Goal: Communication & Community: Participate in discussion

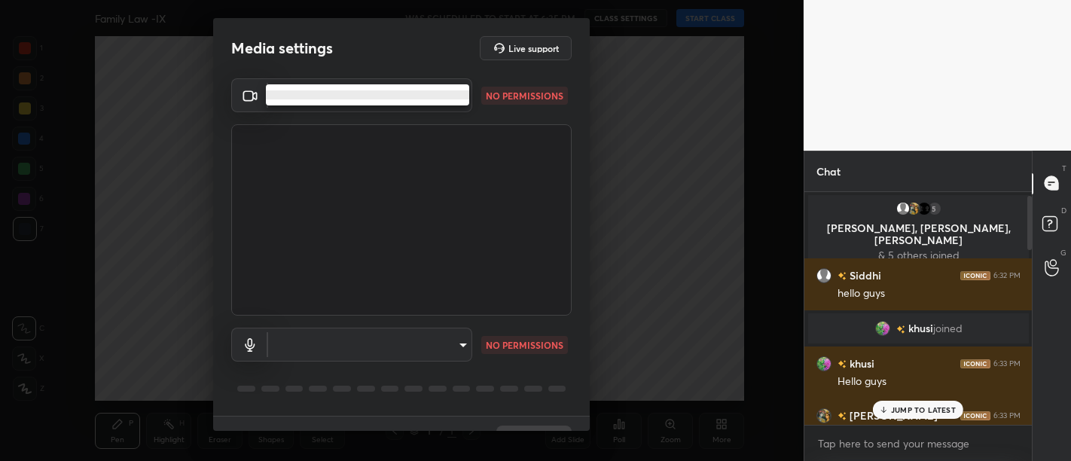
click at [355, 91] on body "1 2 3 4 5 6 7 C X Z C X Z E E Erase all H H Family Law -IX WAS SCHEDULED TO STA…" at bounding box center [535, 230] width 1071 height 461
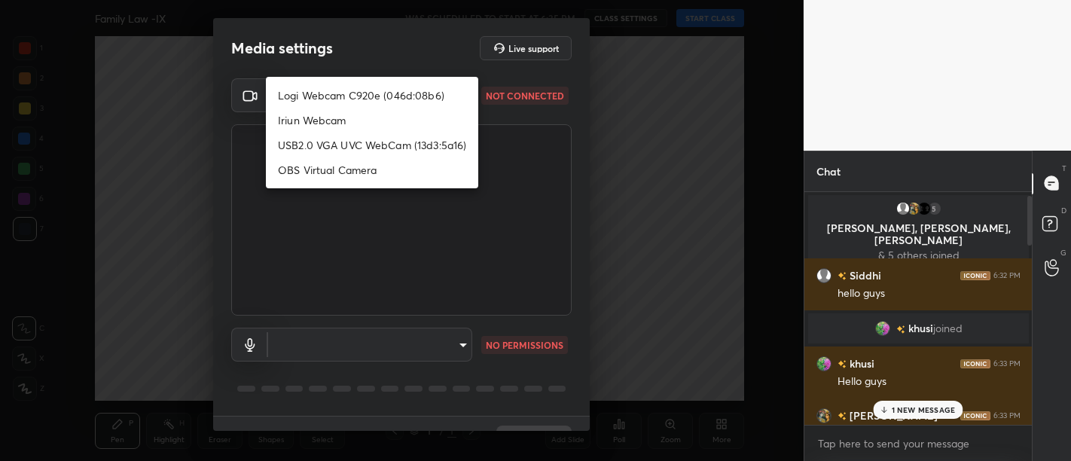
click at [386, 214] on div at bounding box center [535, 230] width 1071 height 461
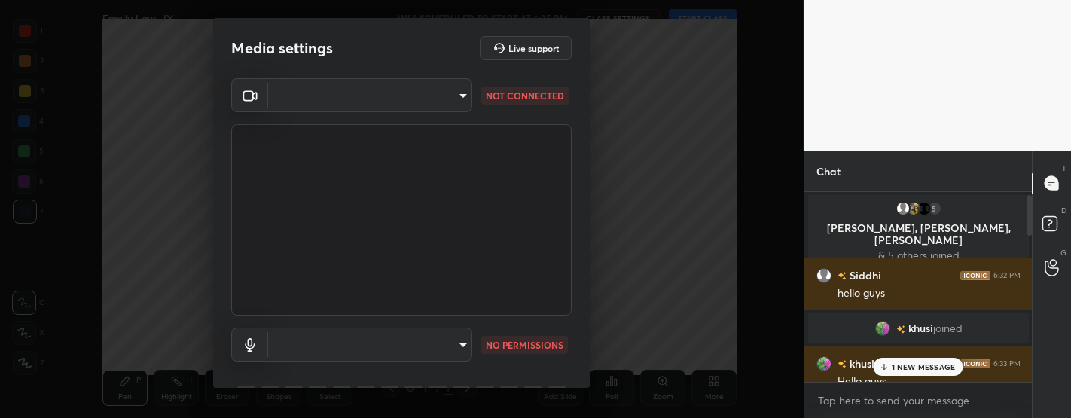
scroll to position [5, 5]
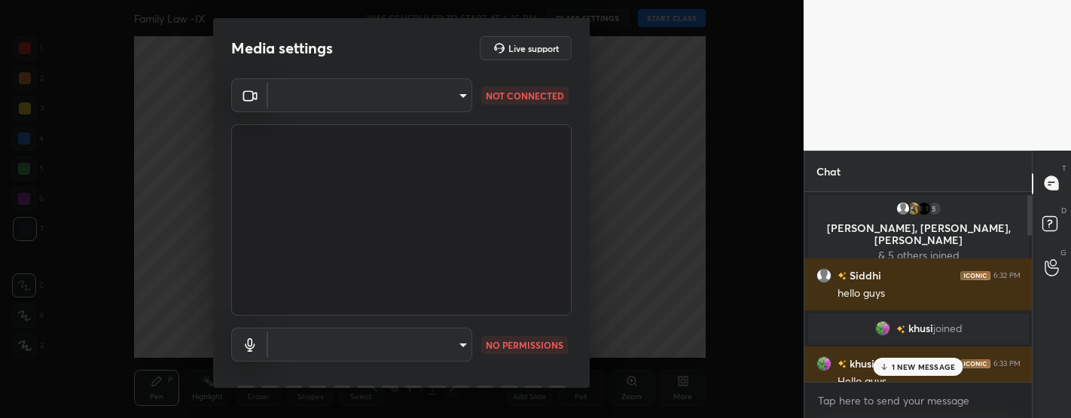
type textarea "x"
click at [347, 94] on body "1 2 3 4 5 6 7 C X Z C X Z E E Erase all H H Family Law -IX WAS SCHEDULED TO STA…" at bounding box center [535, 209] width 1071 height 418
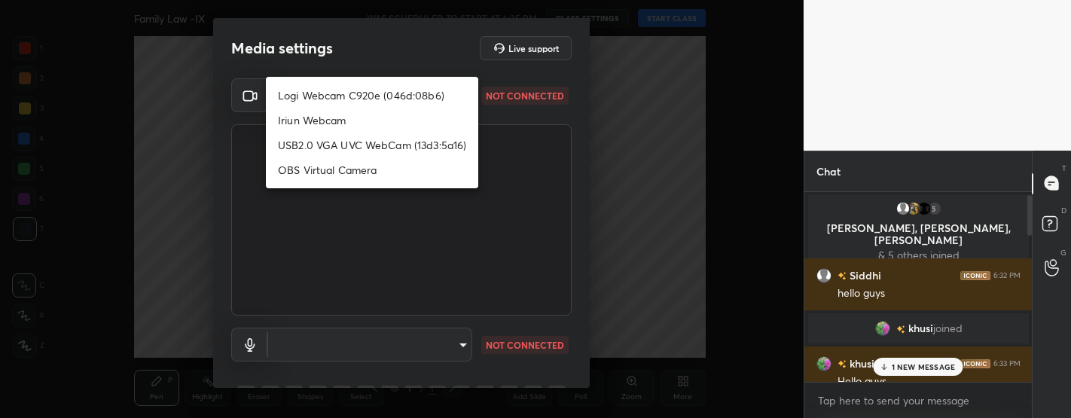
click at [335, 95] on li "Logi Webcam C920e (046d:08b6)" at bounding box center [372, 95] width 212 height 25
type input "bfdf6e9749fda72fa62dd39b8673869026ae3a59935418d763b6de5de5fe21f0"
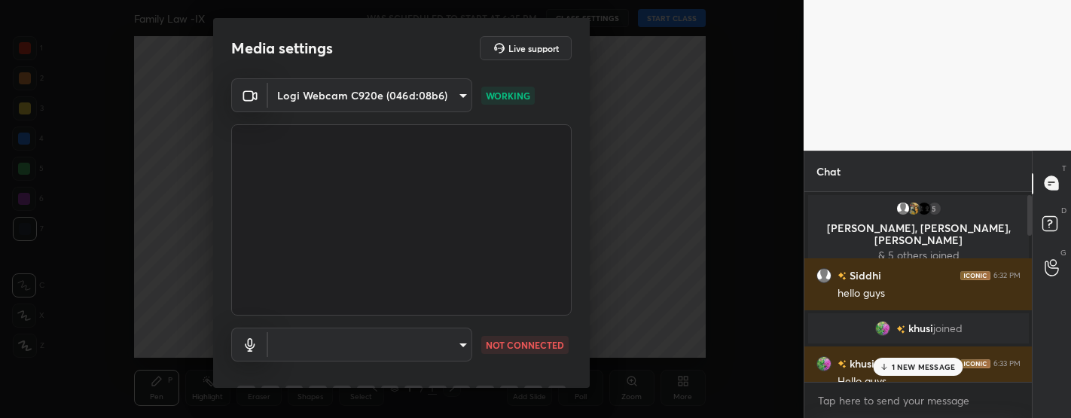
scroll to position [75, 0]
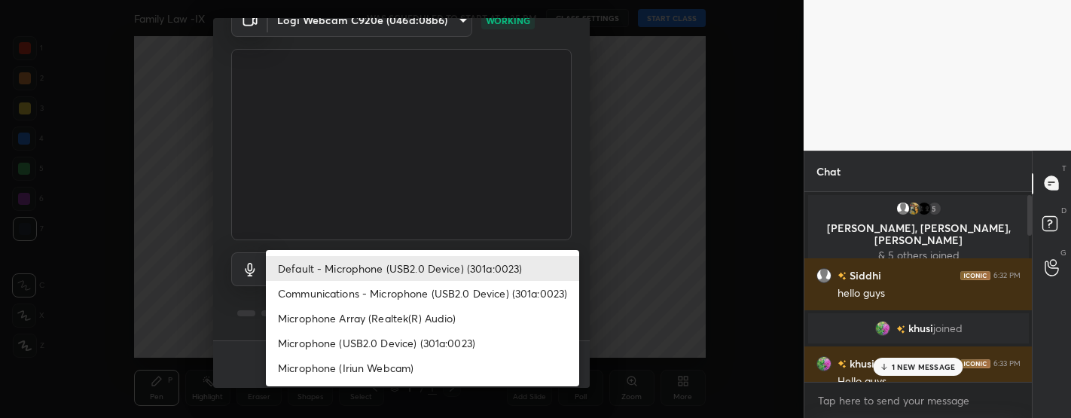
click at [384, 264] on body "1 2 3 4 5 6 7 C X Z C X Z E E Erase all H H Family Law -IX WAS SCHEDULED TO STA…" at bounding box center [535, 209] width 1071 height 418
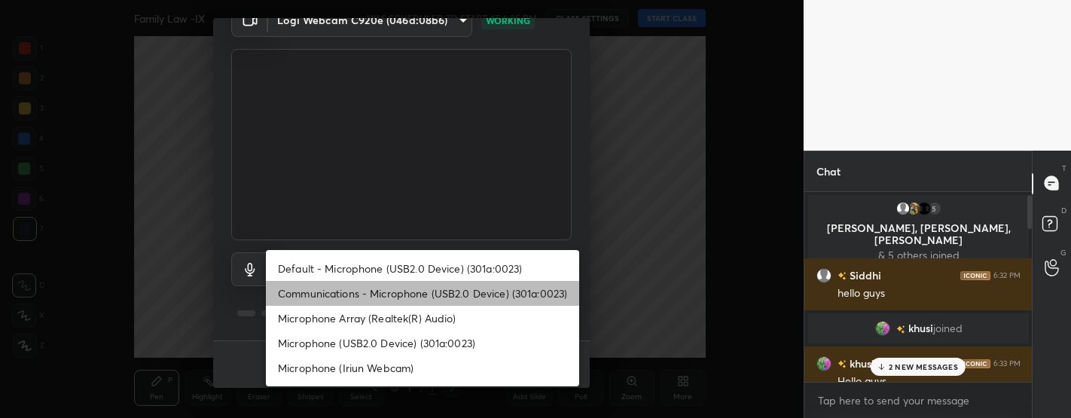
click at [363, 294] on li "Communications - Microphone (USB2.0 Device) (301a:0023)" at bounding box center [422, 293] width 313 height 25
type input "communications"
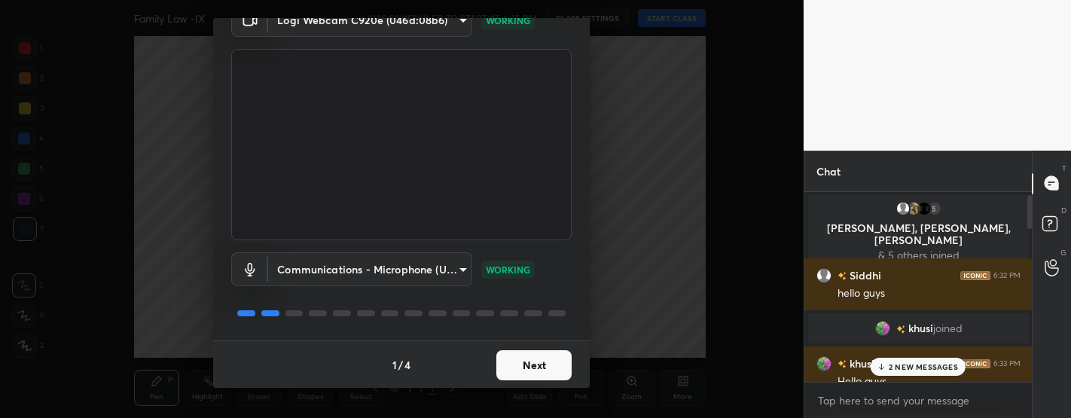
click at [522, 369] on button "Next" at bounding box center [534, 365] width 75 height 30
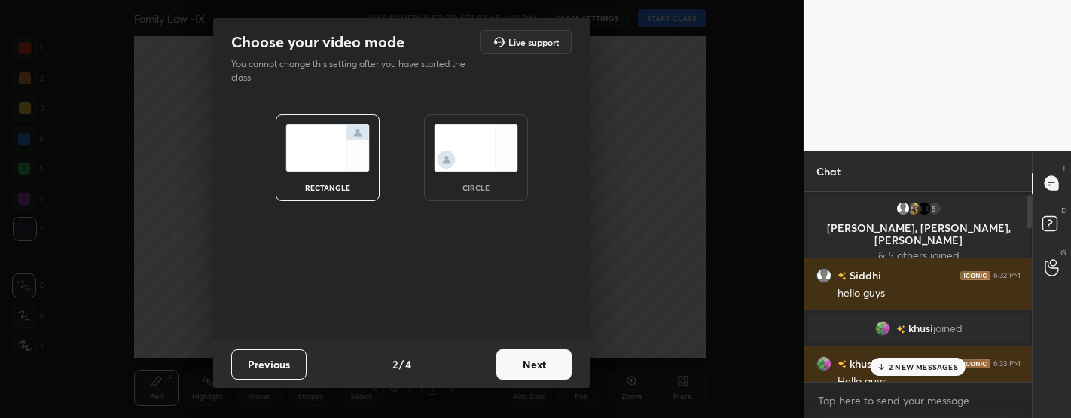
scroll to position [0, 0]
click at [522, 369] on button "Next" at bounding box center [534, 365] width 75 height 30
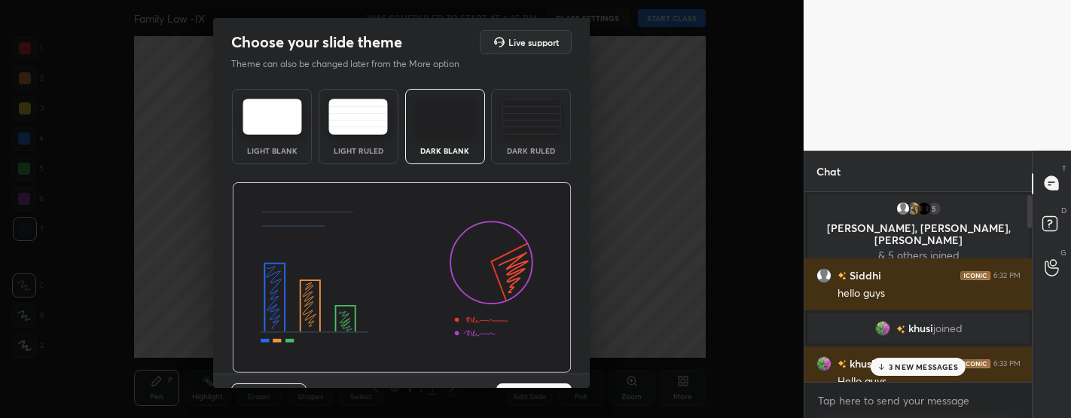
scroll to position [33, 0]
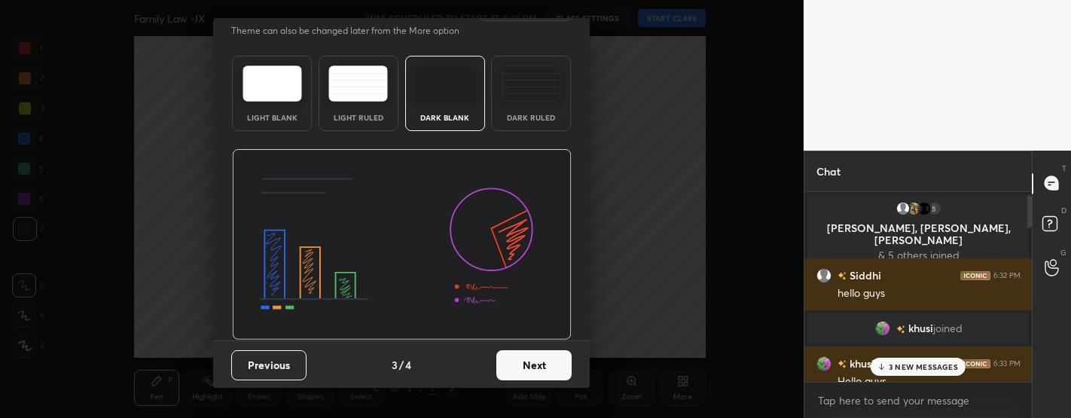
click at [543, 365] on button "Next" at bounding box center [534, 365] width 75 height 30
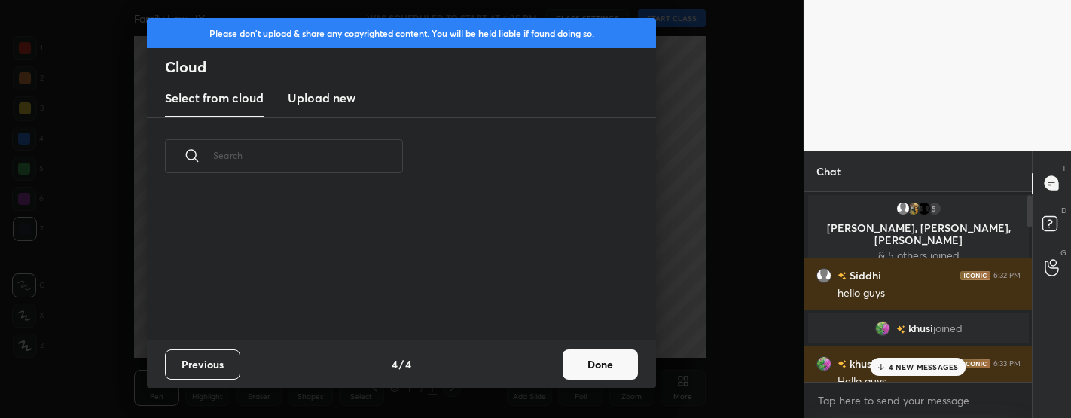
click at [637, 352] on button "Done" at bounding box center [600, 365] width 75 height 30
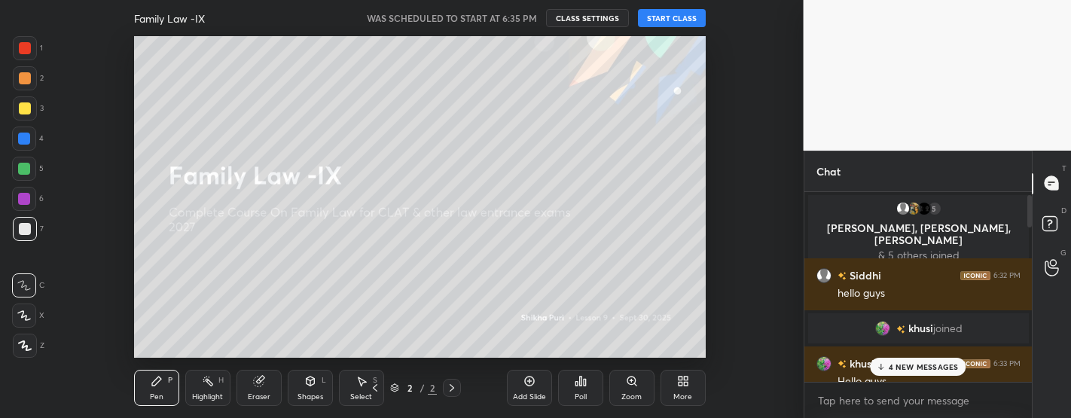
click at [671, 23] on button "START CLASS" at bounding box center [672, 18] width 68 height 18
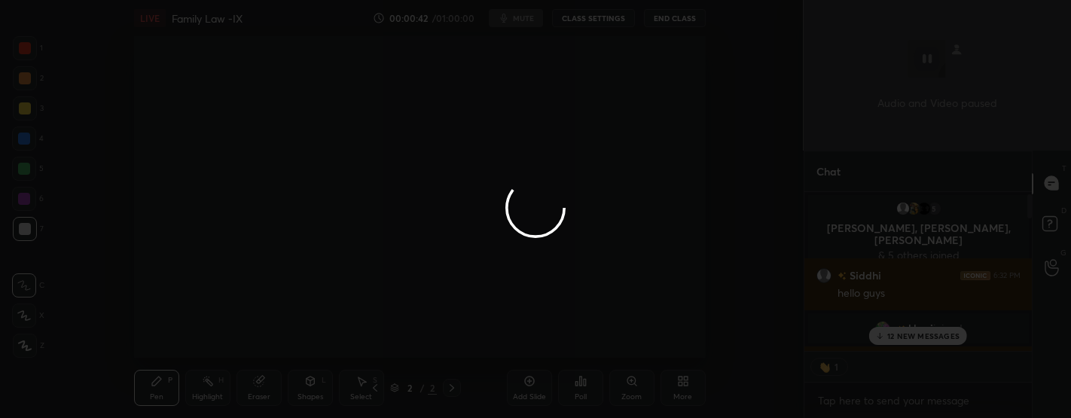
type textarea "x"
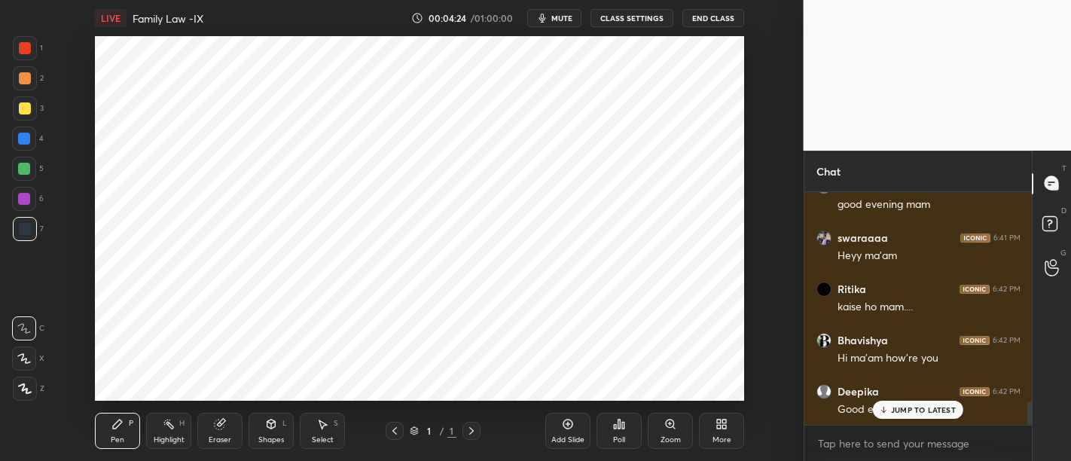
scroll to position [2088, 0]
click at [909, 408] on p "JUMP TO LATEST" at bounding box center [923, 409] width 65 height 9
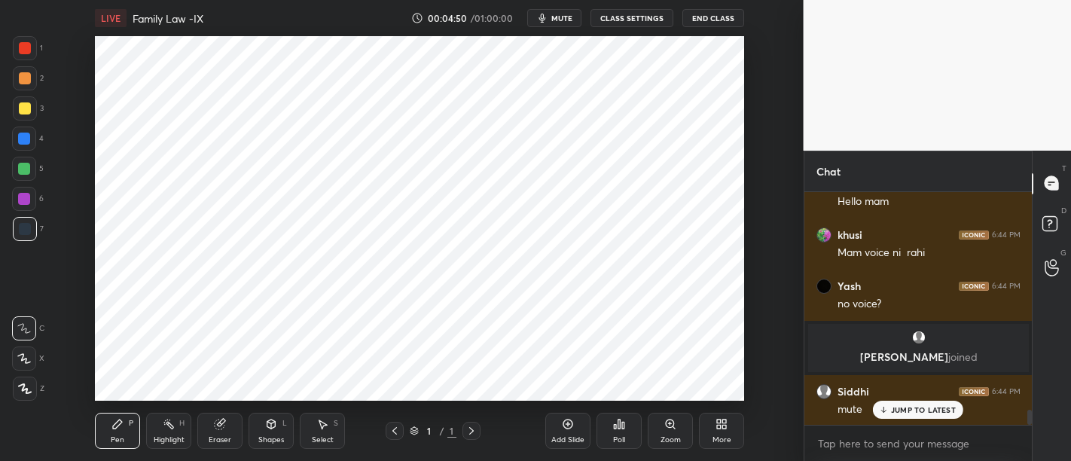
click at [922, 414] on p "JUMP TO LATEST" at bounding box center [923, 409] width 65 height 9
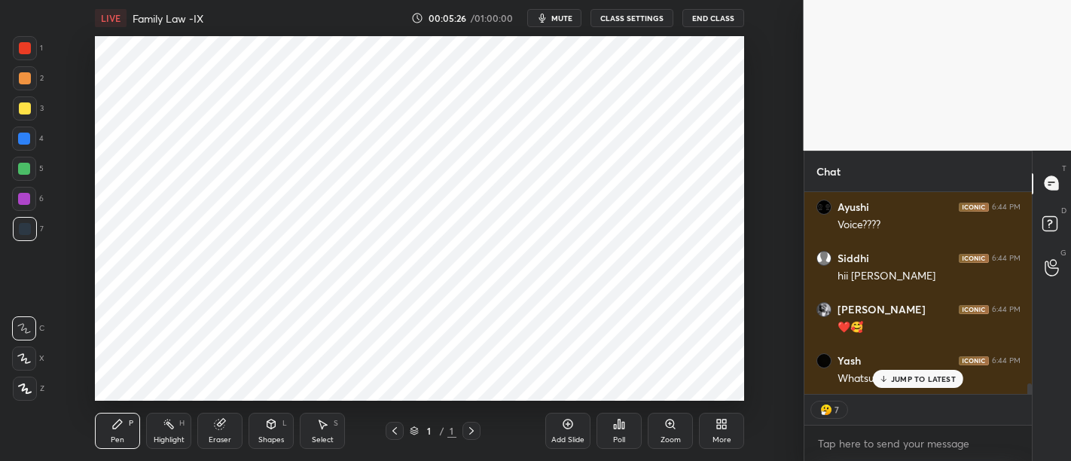
scroll to position [3810, 0]
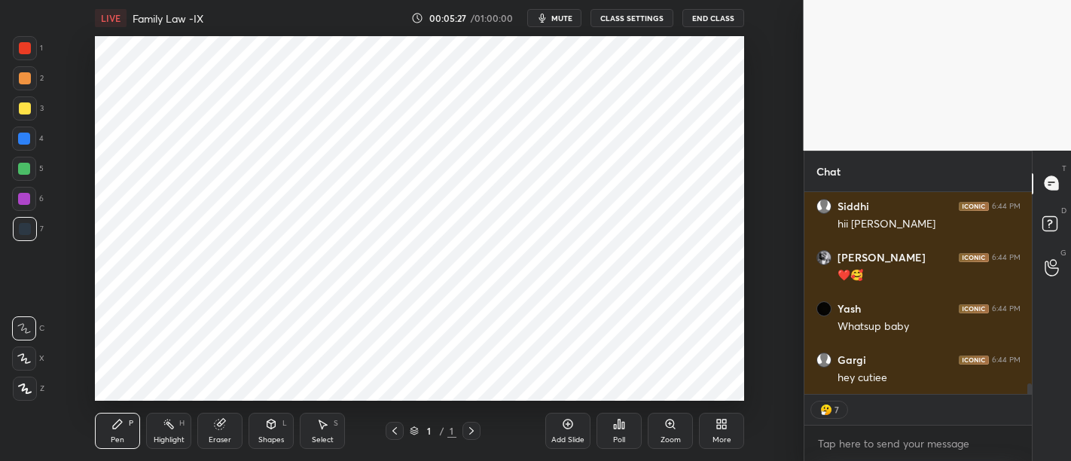
click at [909, 379] on div "Ayushi 6:44 PM Voice???? Siddhi 6:44 PM hii vidhi lovepreet 6:44 PM ❤️🥰 Yash 6:…" at bounding box center [919, 293] width 228 height 203
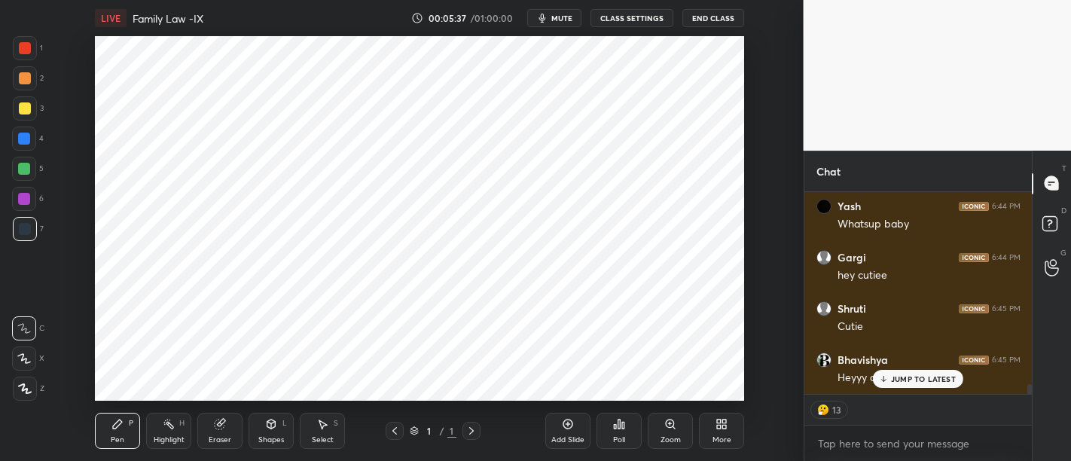
scroll to position [3963, 0]
type textarea "x"
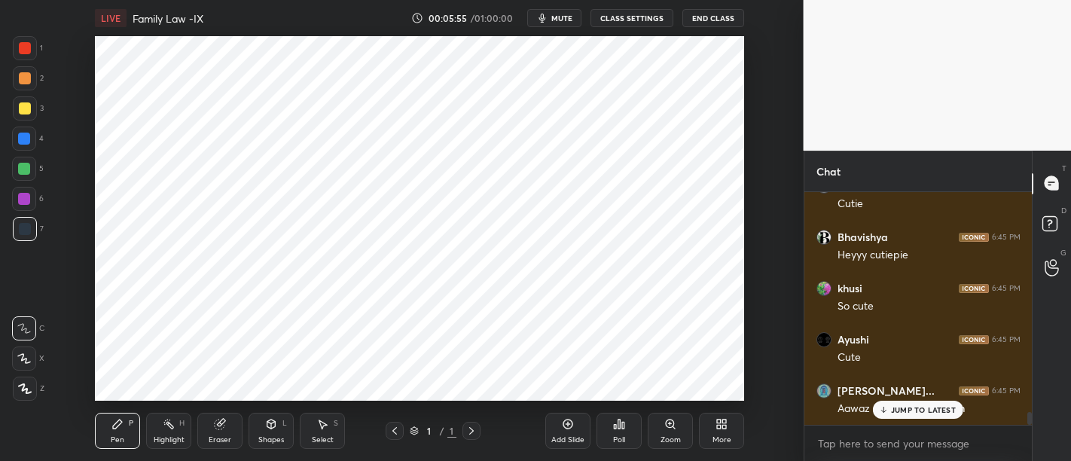
scroll to position [4086, 0]
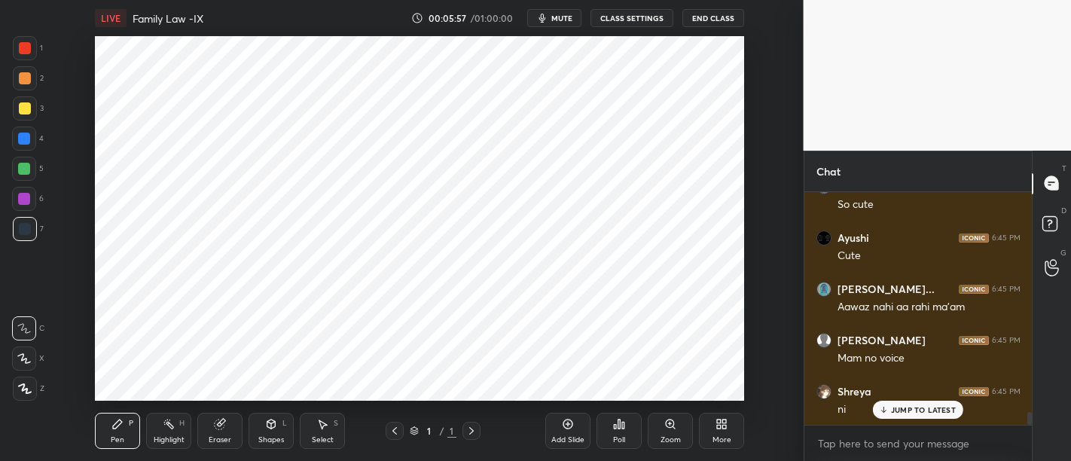
click at [926, 414] on p "JUMP TO LATEST" at bounding box center [923, 409] width 65 height 9
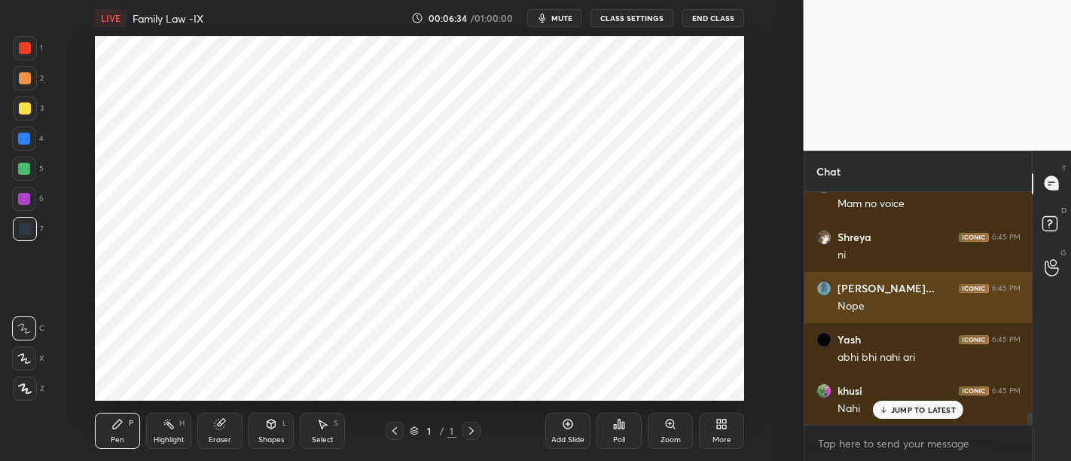
scroll to position [4342, 0]
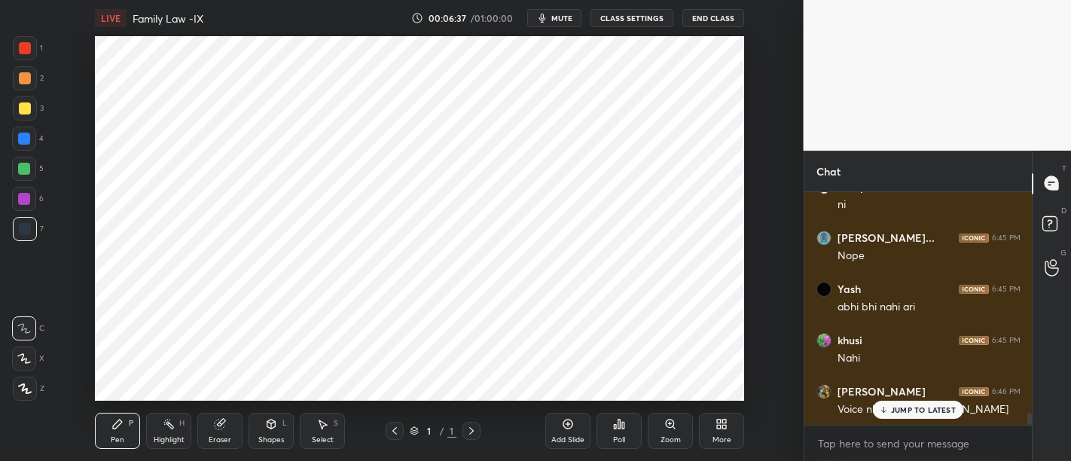
click at [936, 405] on p "JUMP TO LATEST" at bounding box center [923, 409] width 65 height 9
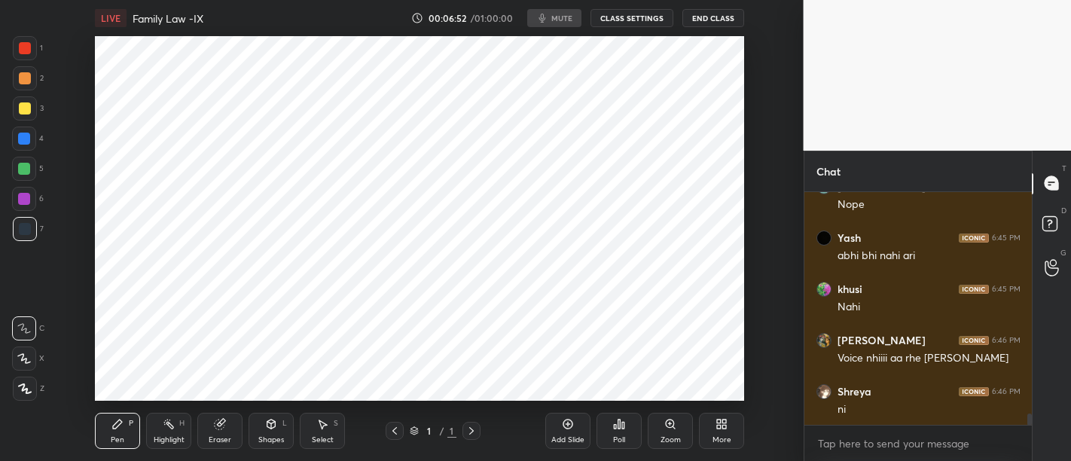
scroll to position [4446, 0]
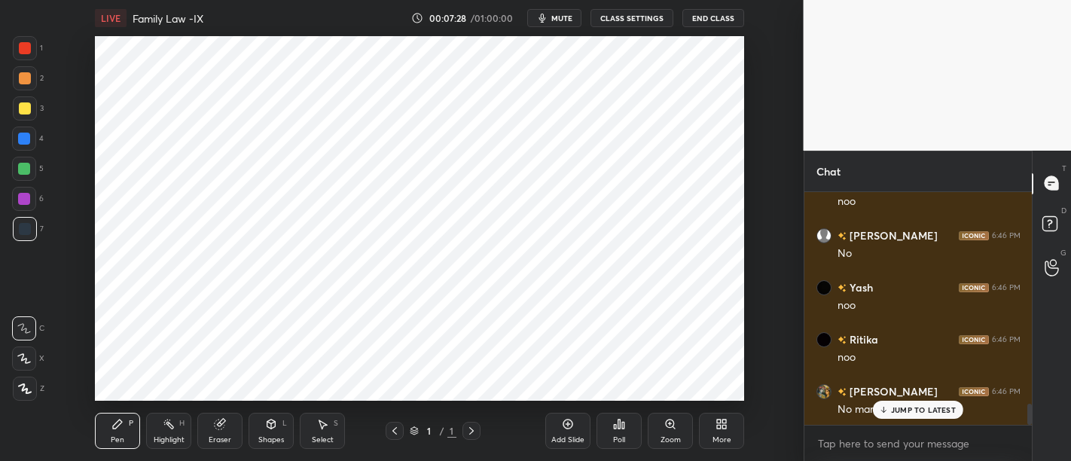
scroll to position [2346, 0]
click at [921, 410] on p "JUMP TO LATEST" at bounding box center [923, 409] width 65 height 9
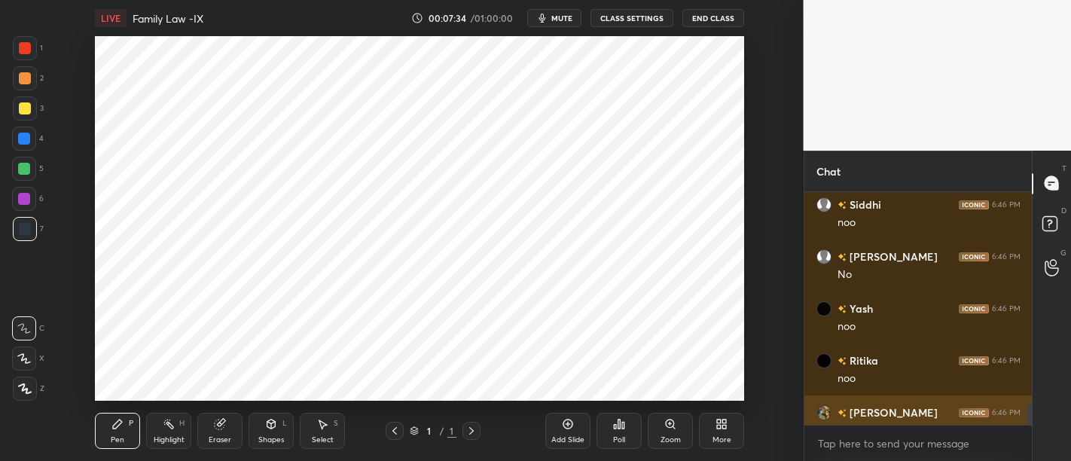
scroll to position [2347, 0]
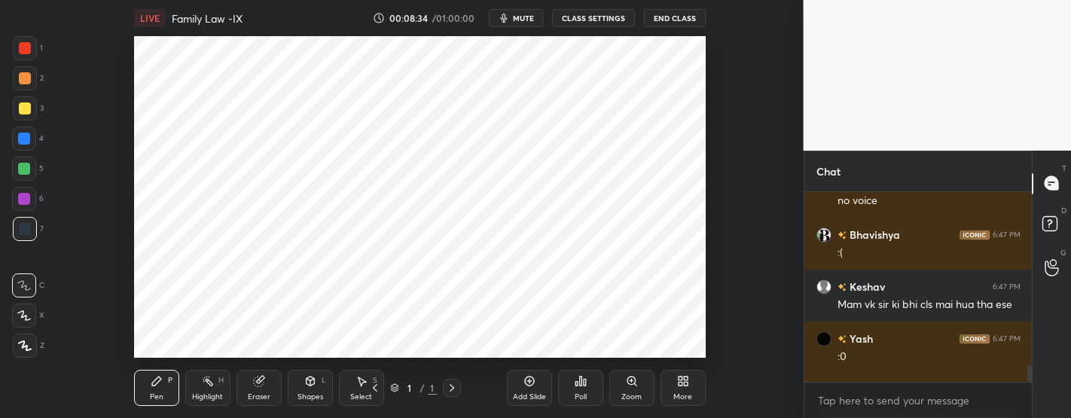
type textarea "x"
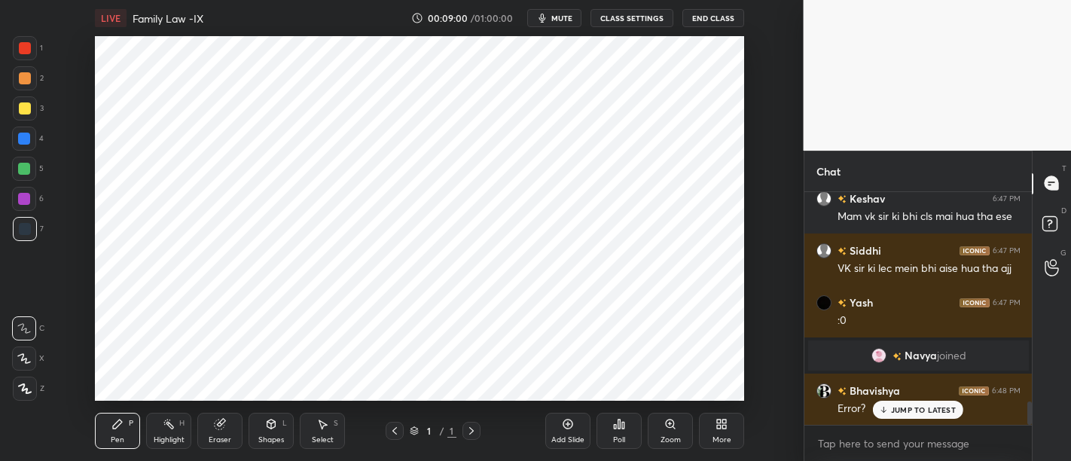
scroll to position [2129, 0]
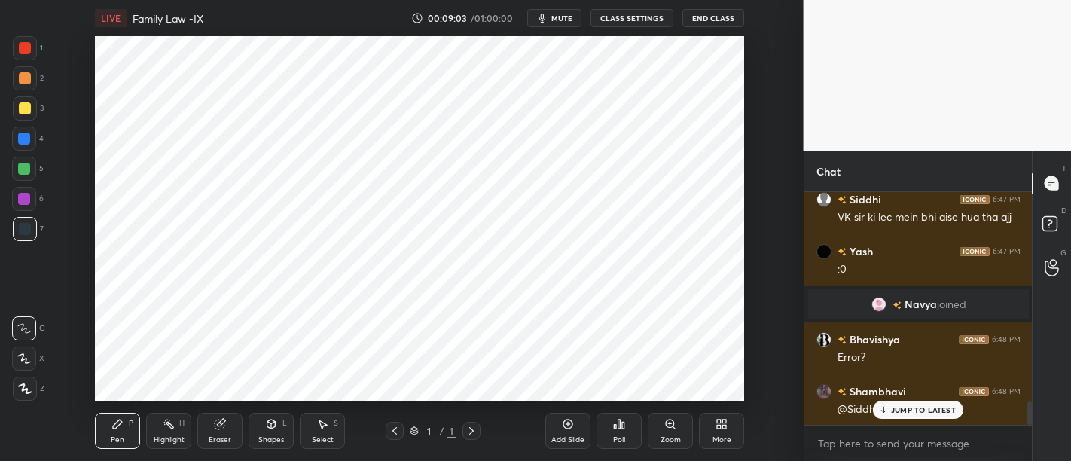
click at [904, 403] on div "JUMP TO LATEST" at bounding box center [918, 410] width 90 height 18
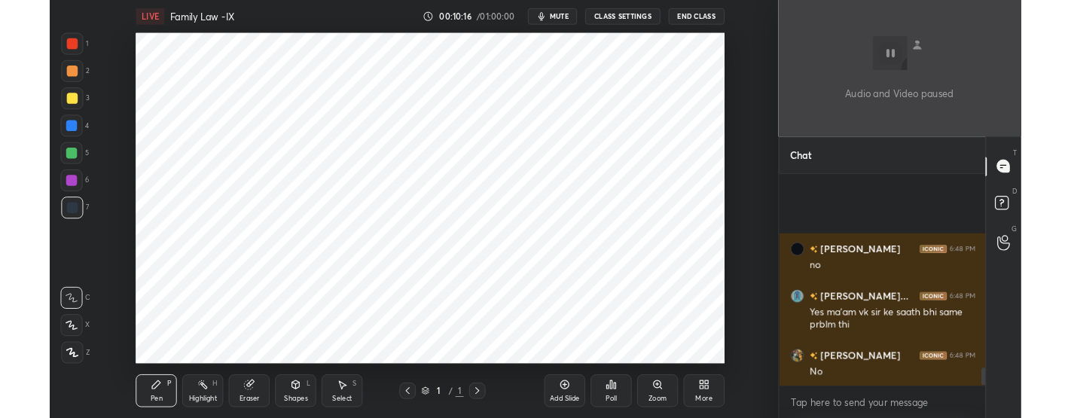
scroll to position [2572, 0]
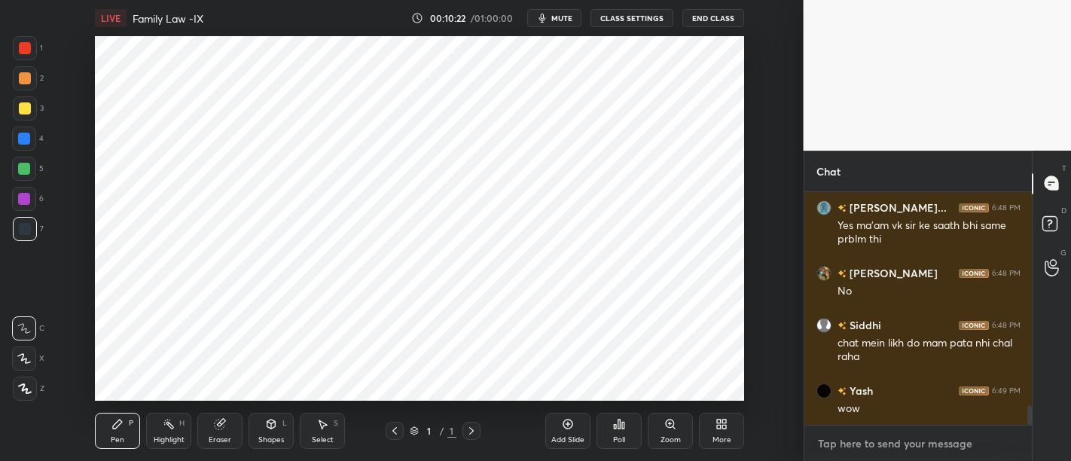
click at [899, 446] on textarea at bounding box center [919, 444] width 204 height 24
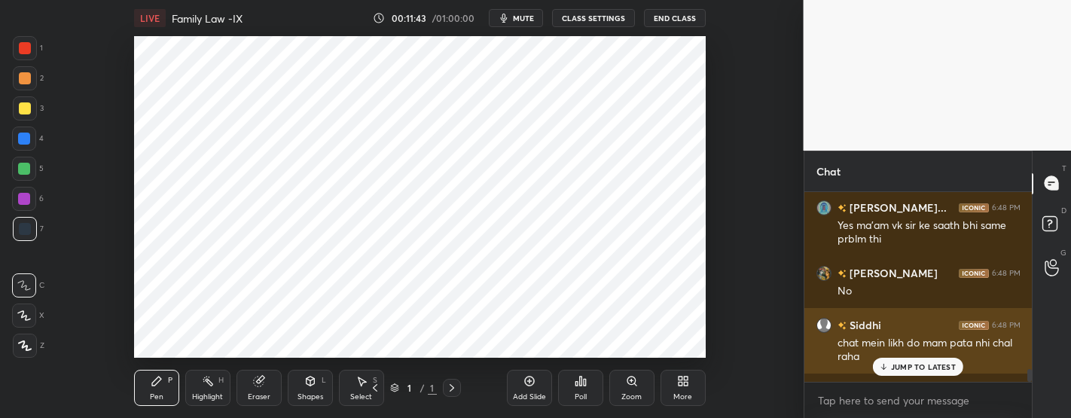
scroll to position [2615, 0]
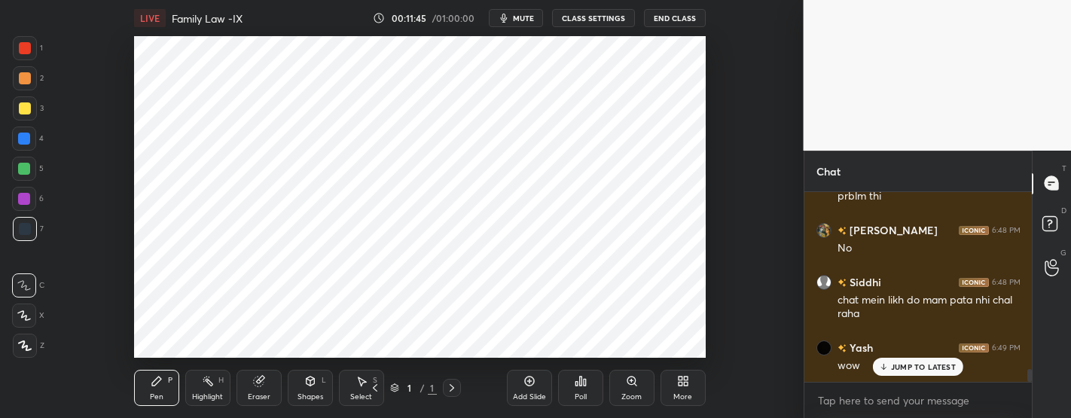
type textarea "x"
click at [912, 365] on p "JUMP TO LATEST" at bounding box center [923, 366] width 65 height 9
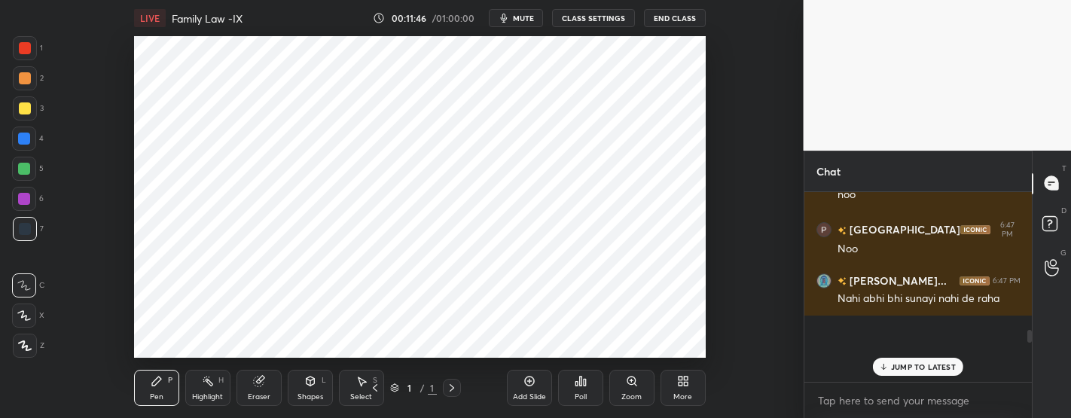
scroll to position [1612, 0]
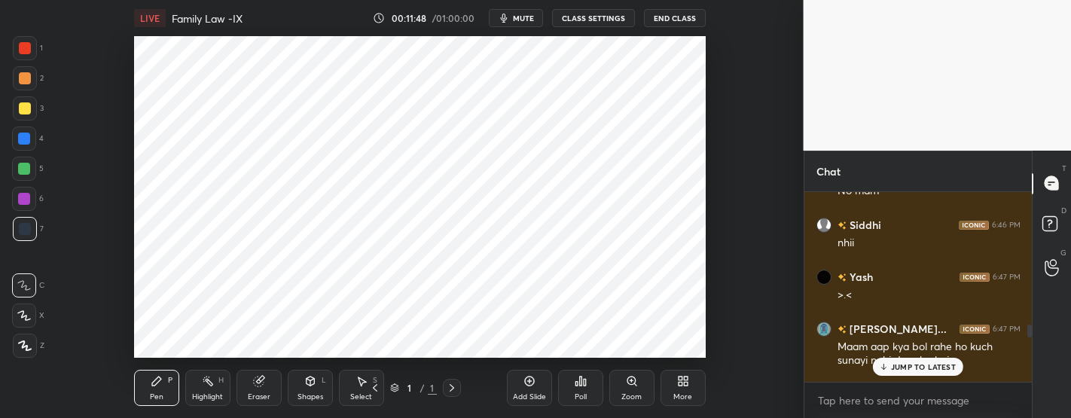
click at [900, 369] on p "JUMP TO LATEST" at bounding box center [923, 366] width 65 height 9
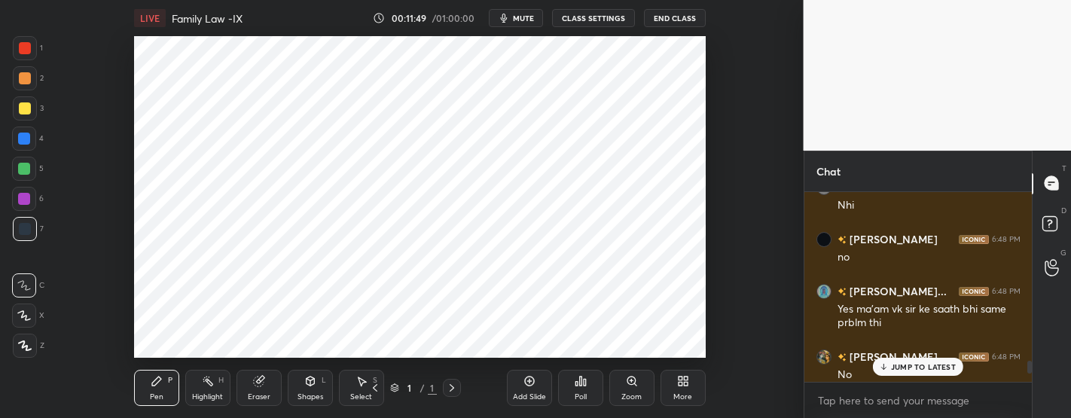
scroll to position [2658, 0]
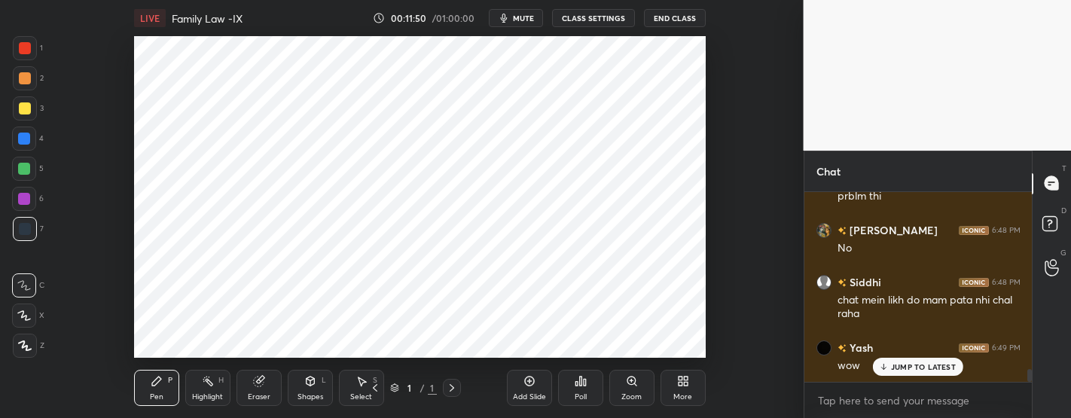
click at [906, 369] on p "JUMP TO LATEST" at bounding box center [923, 366] width 65 height 9
click at [907, 367] on p "JUMP TO LATEST" at bounding box center [923, 366] width 65 height 9
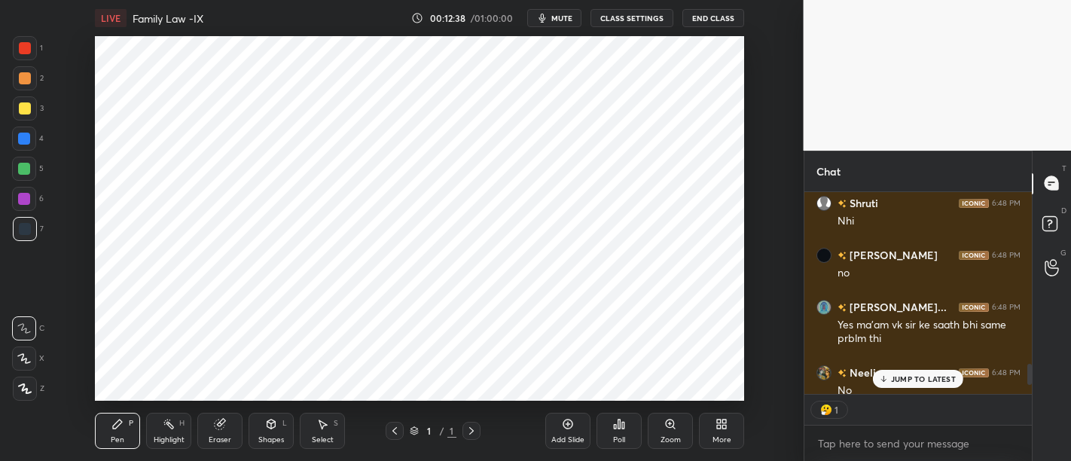
scroll to position [5, 5]
click at [945, 375] on p "JUMP TO LATEST" at bounding box center [923, 378] width 65 height 9
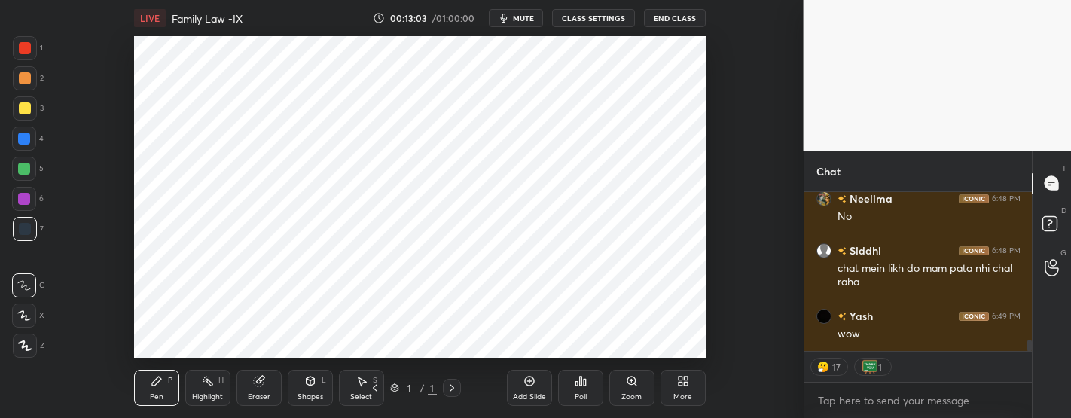
scroll to position [2093, 0]
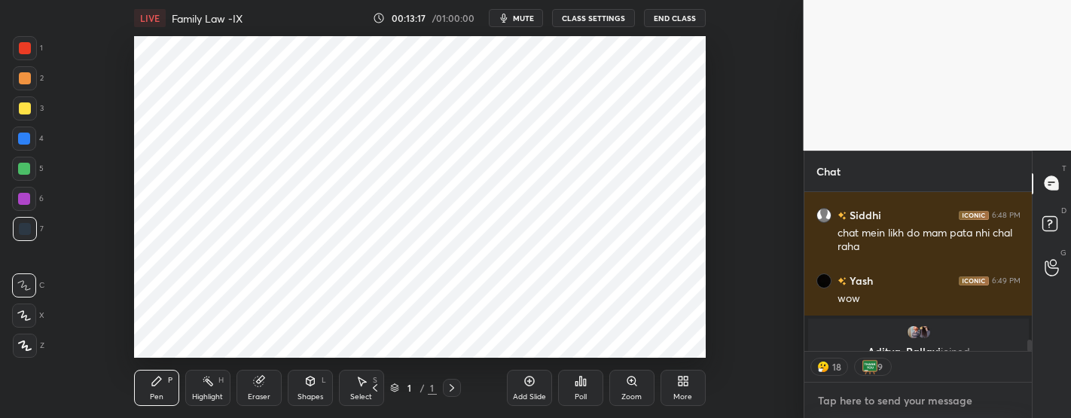
type textarea "x"
click at [854, 403] on textarea at bounding box center [919, 401] width 204 height 24
type textarea "A"
type textarea "x"
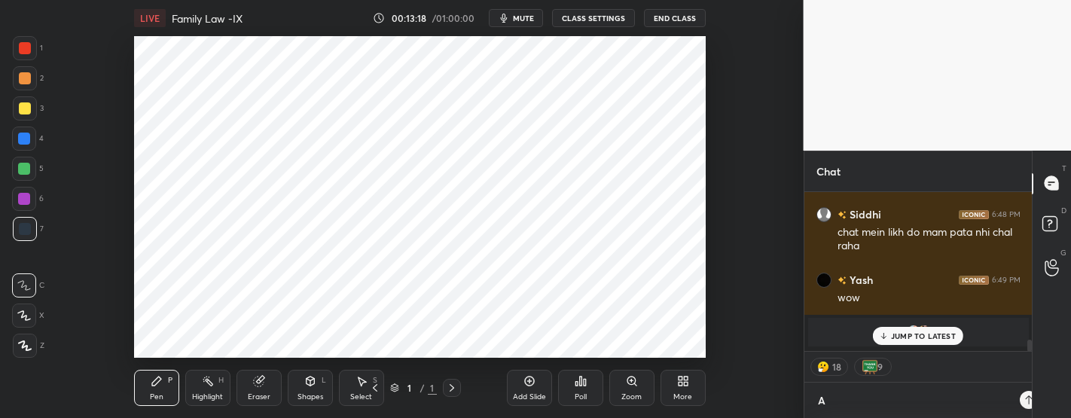
type textarea "A"
type textarea "x"
type textarea "A B"
type textarea "x"
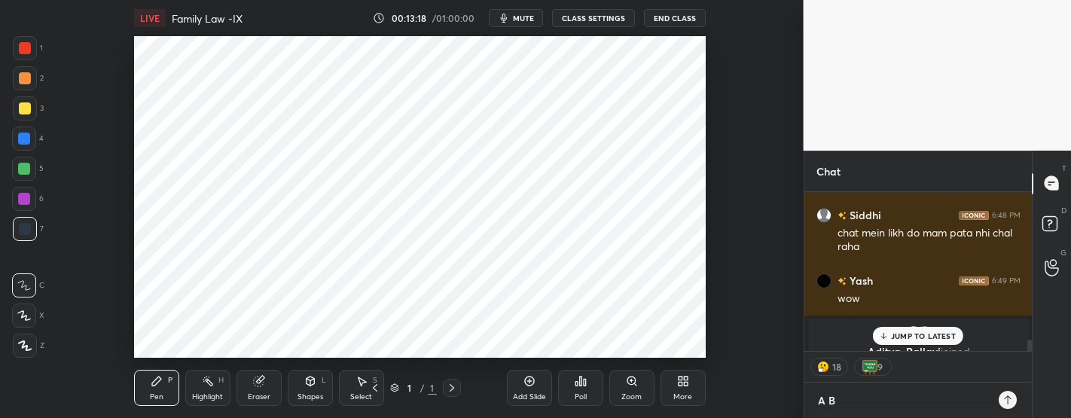
type textarea "A BH"
type textarea "x"
type textarea "A B"
type textarea "x"
type textarea "A"
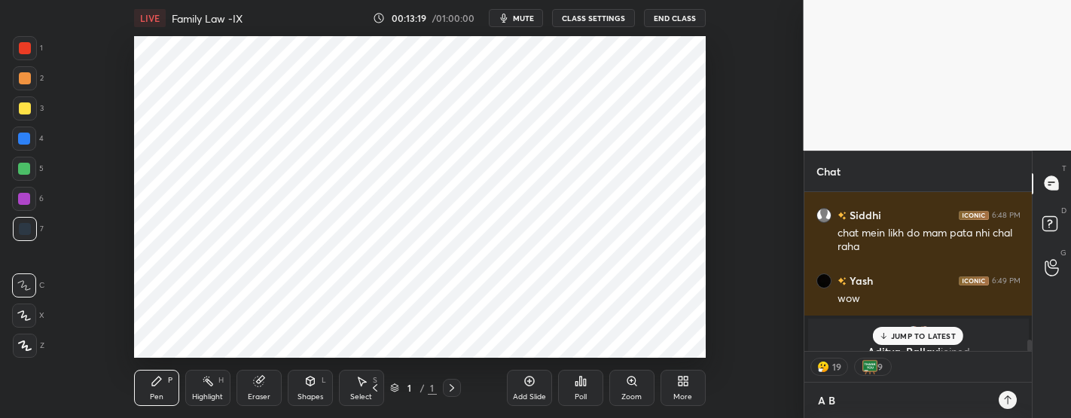
type textarea "x"
type textarea "A"
type textarea "x"
type textarea "AB"
type textarea "x"
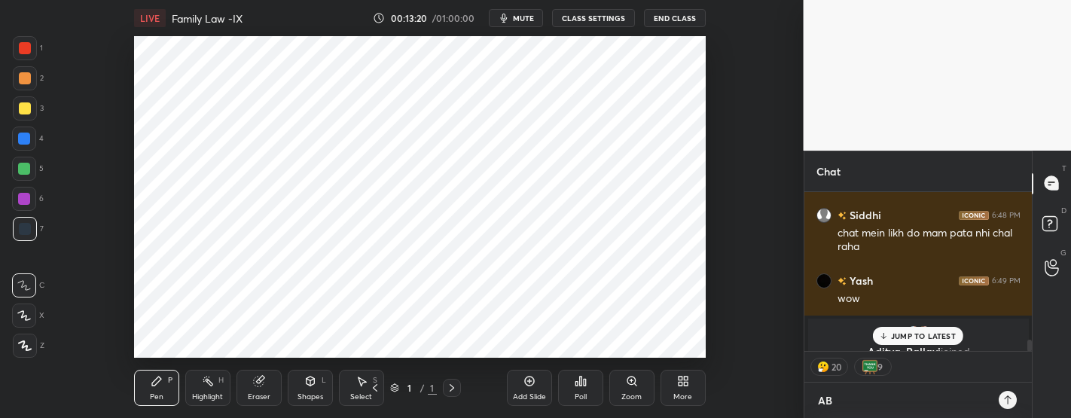
type textarea "ABH"
type textarea "x"
type textarea "ABHI"
type textarea "x"
type textarea "ABHI?"
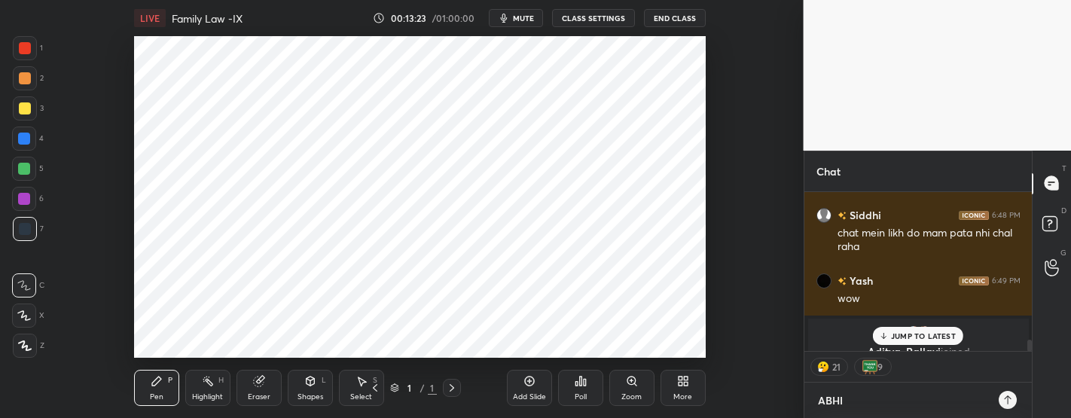
type textarea "x"
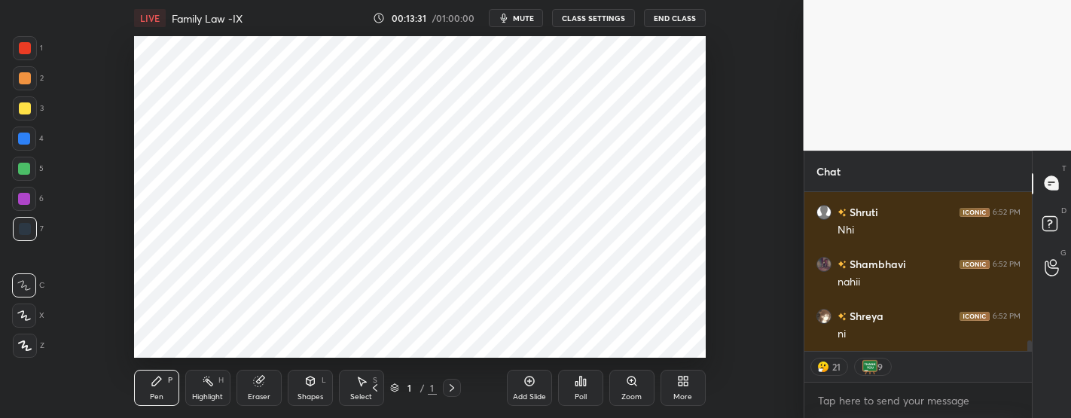
click at [81, 99] on div "Setting up your live class Poll for secs No correct answer Start poll" at bounding box center [420, 197] width 744 height 322
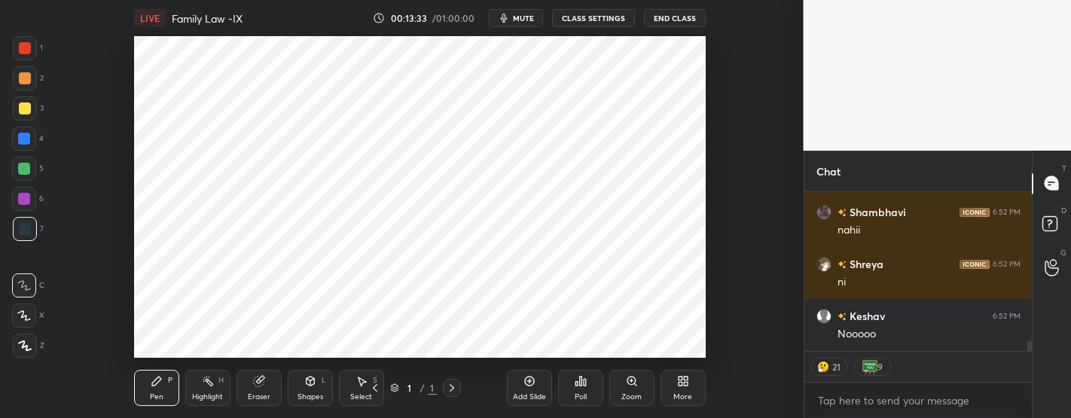
type textarea "x"
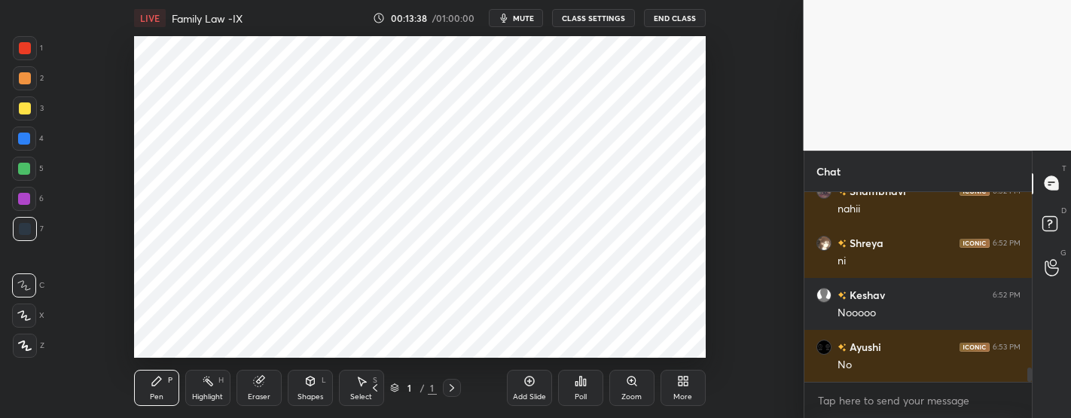
scroll to position [2329, 0]
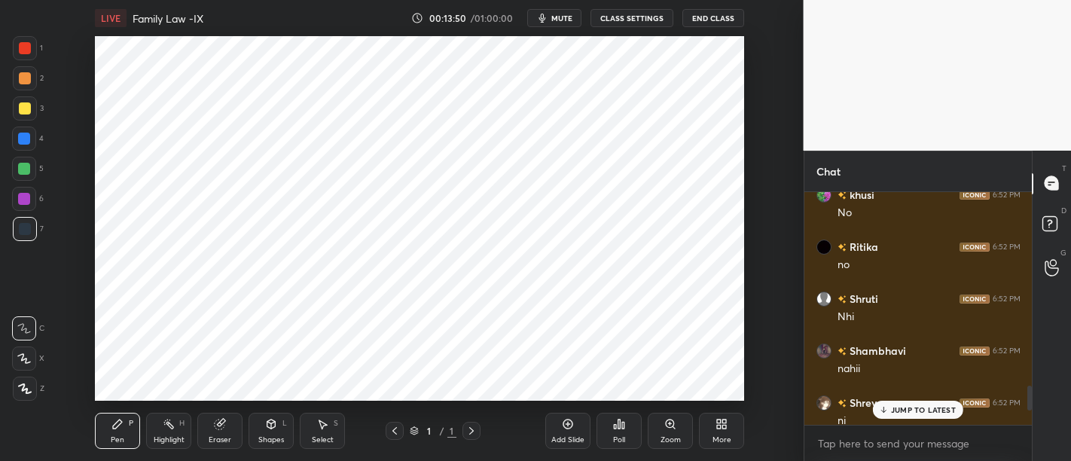
scroll to position [74984, 74605]
click at [913, 410] on p "JUMP TO LATEST" at bounding box center [923, 409] width 65 height 9
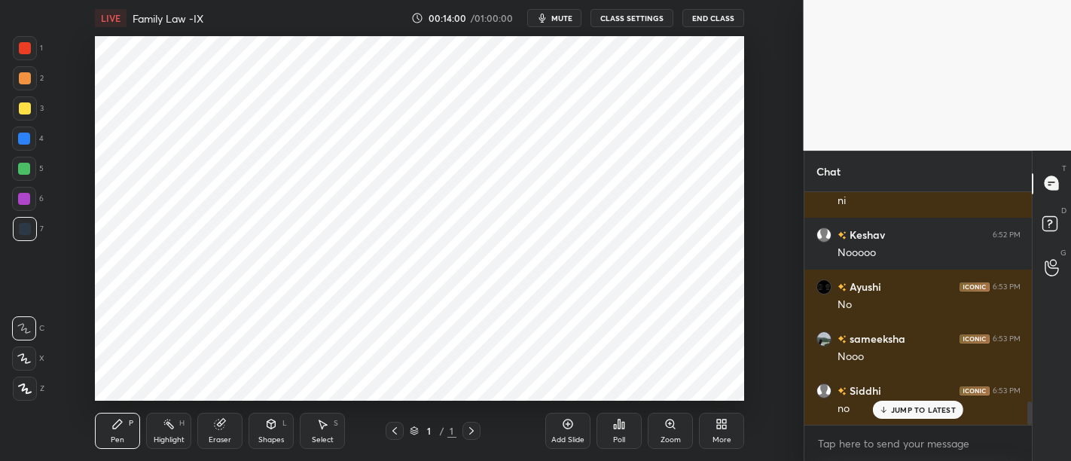
scroll to position [2066, 0]
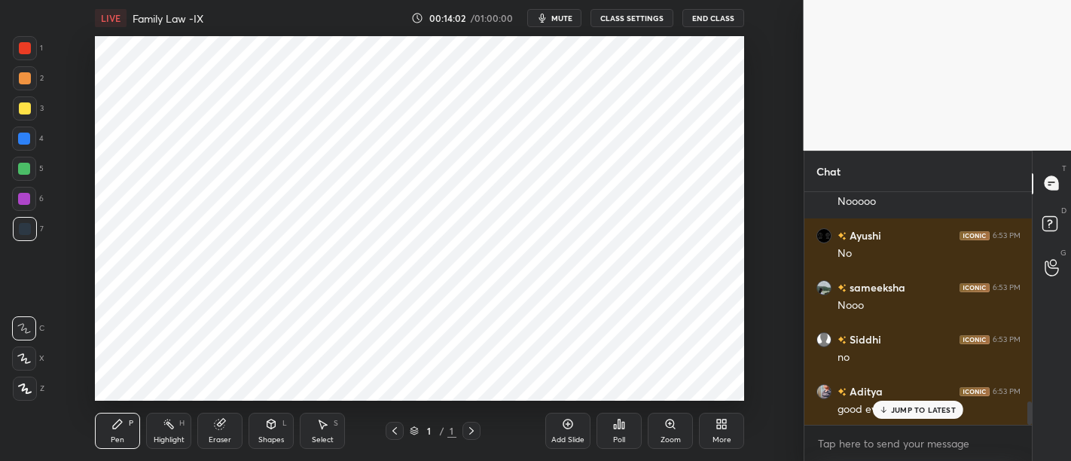
click at [917, 404] on div "JUMP TO LATEST" at bounding box center [918, 410] width 90 height 18
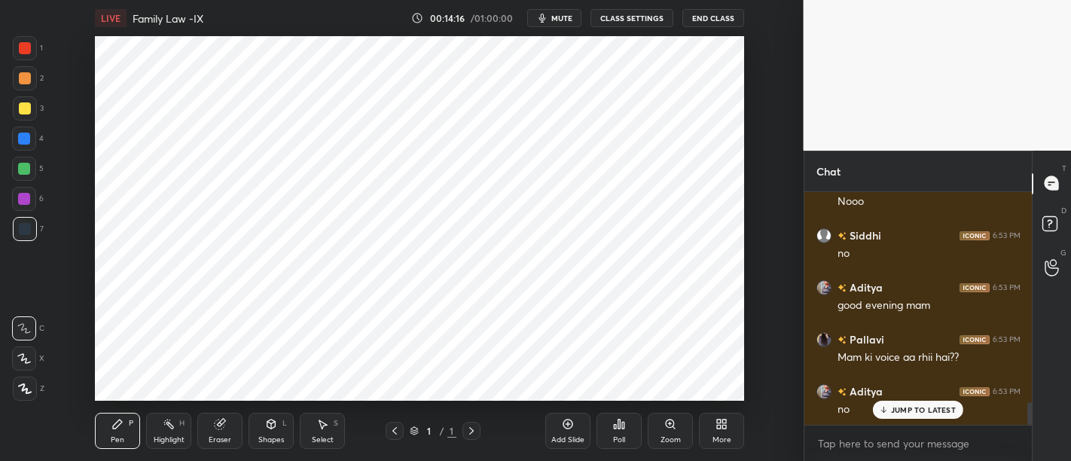
click at [929, 406] on p "JUMP TO LATEST" at bounding box center [923, 409] width 65 height 9
click at [923, 404] on div "JUMP TO LATEST" at bounding box center [918, 410] width 90 height 18
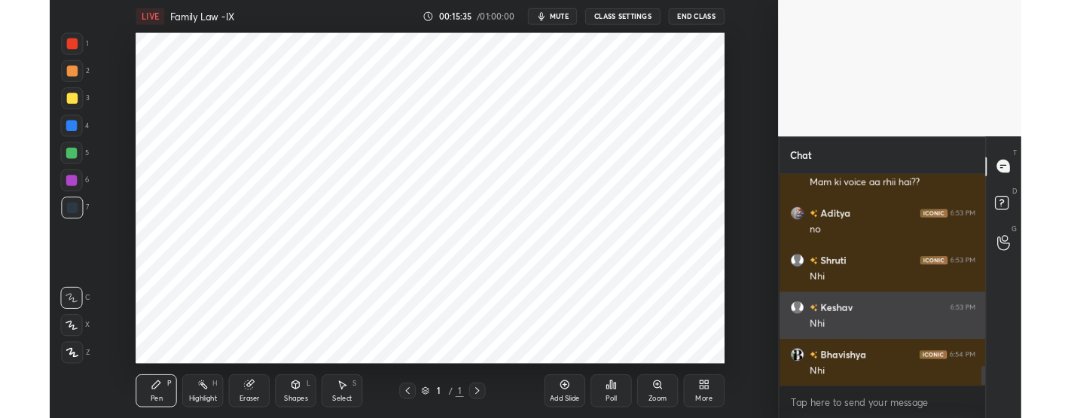
scroll to position [75027, 74605]
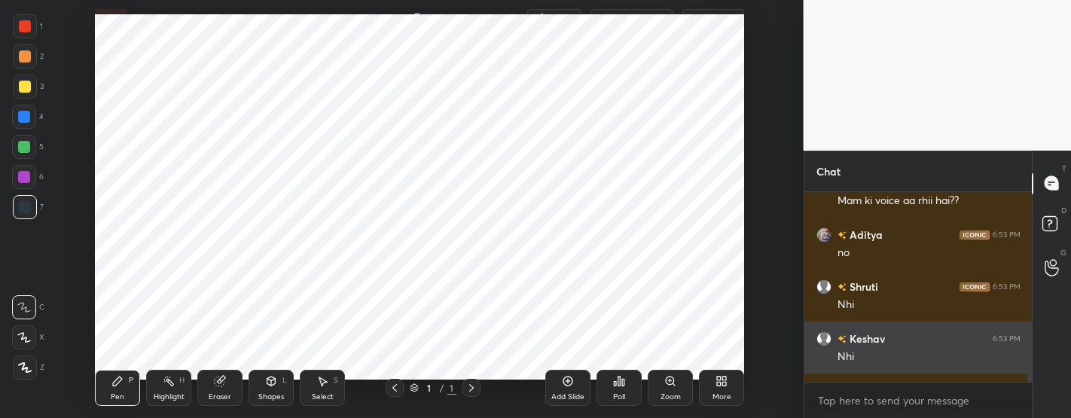
type textarea "x"
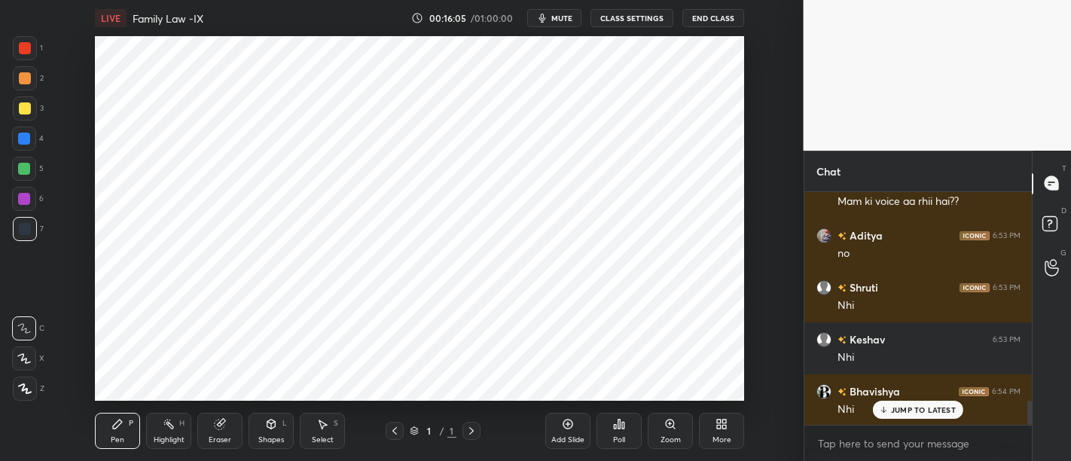
scroll to position [74984, 74605]
click at [921, 409] on p "JUMP TO LATEST" at bounding box center [923, 409] width 65 height 9
click at [897, 459] on div "x" at bounding box center [919, 443] width 228 height 35
type textarea "x"
type textarea "G"
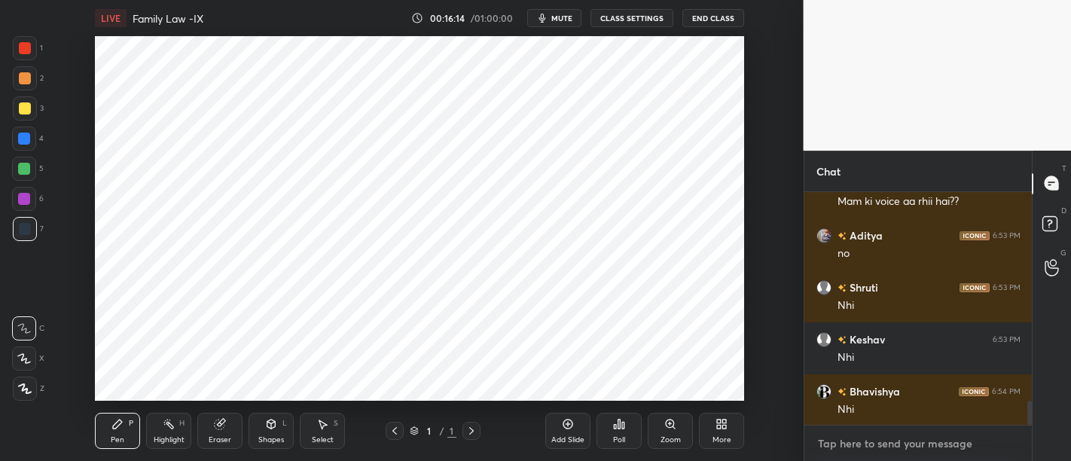
type textarea "x"
type textarea "GU"
type textarea "x"
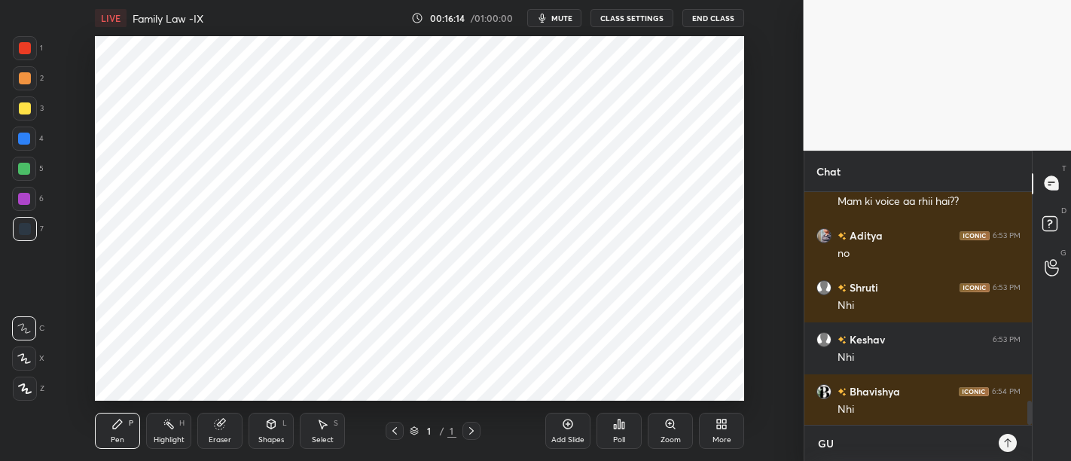
type textarea "GUY"
type textarea "x"
type textarea "GUYS"
type textarea "x"
type textarea "GUYS"
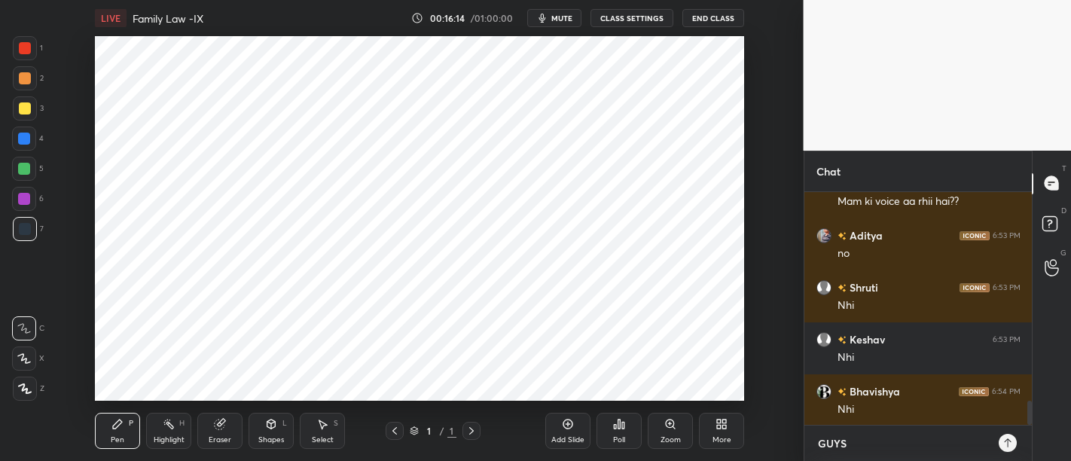
type textarea "x"
type textarea "GUYS I"
type textarea "x"
type textarea "GUYS I"
type textarea "x"
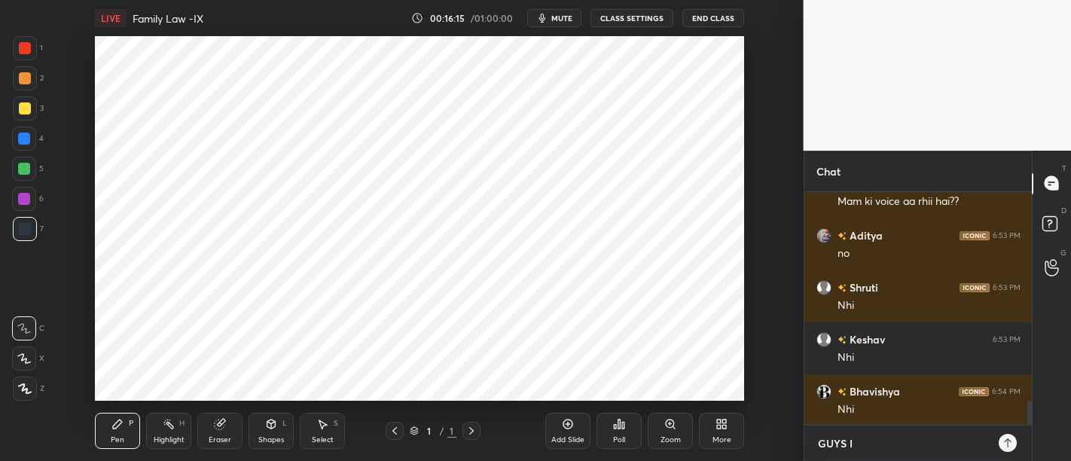
type textarea "GUYS I T"
type textarea "x"
type textarea "GUYS I TH"
type textarea "x"
type textarea "GUYS I THI"
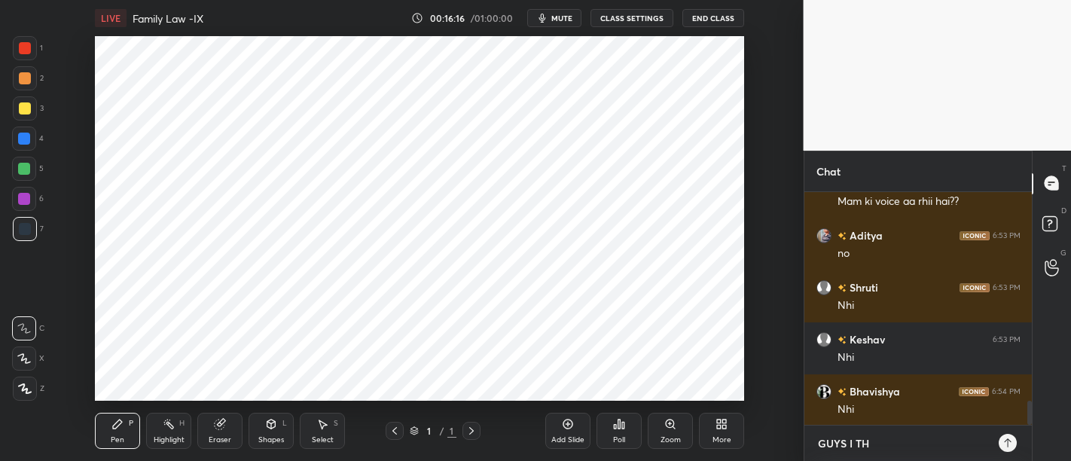
type textarea "x"
type textarea "GUYS I THIN"
type textarea "x"
type textarea "GUYS I THINK"
type textarea "x"
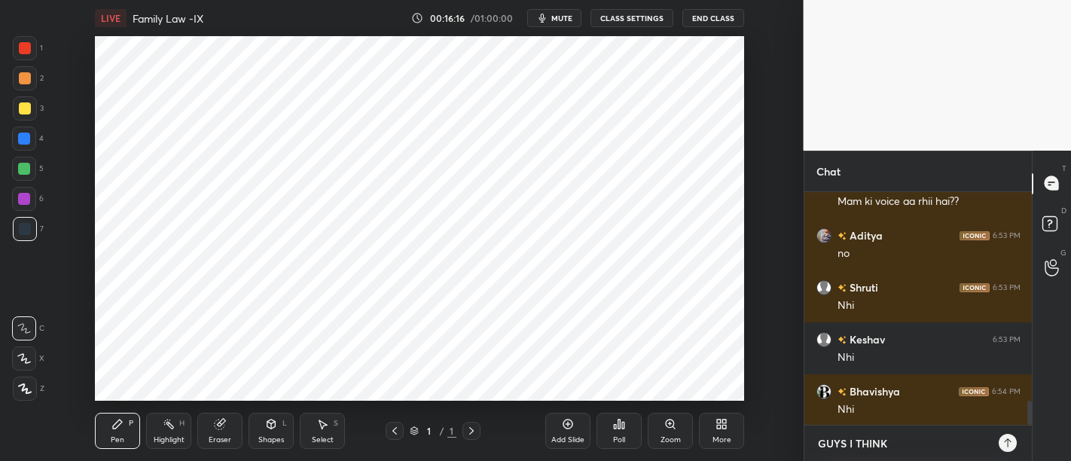
type textarea "x"
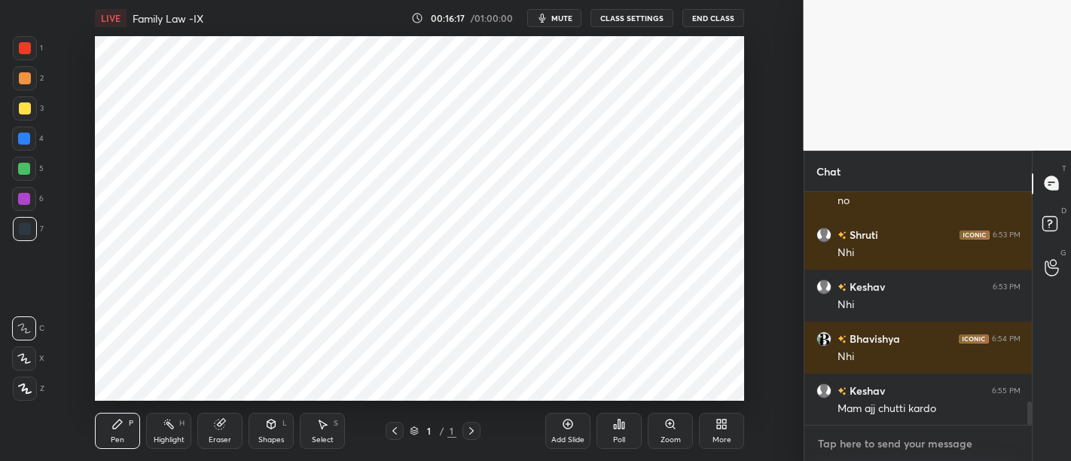
type textarea "T"
type textarea "x"
type textarea "TH"
type textarea "x"
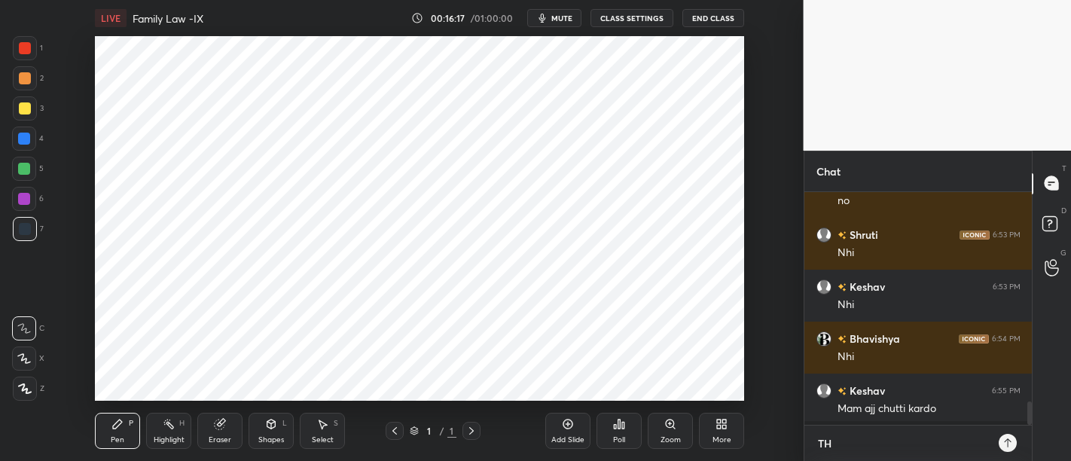
scroll to position [264, 224]
type textarea "THE"
type textarea "x"
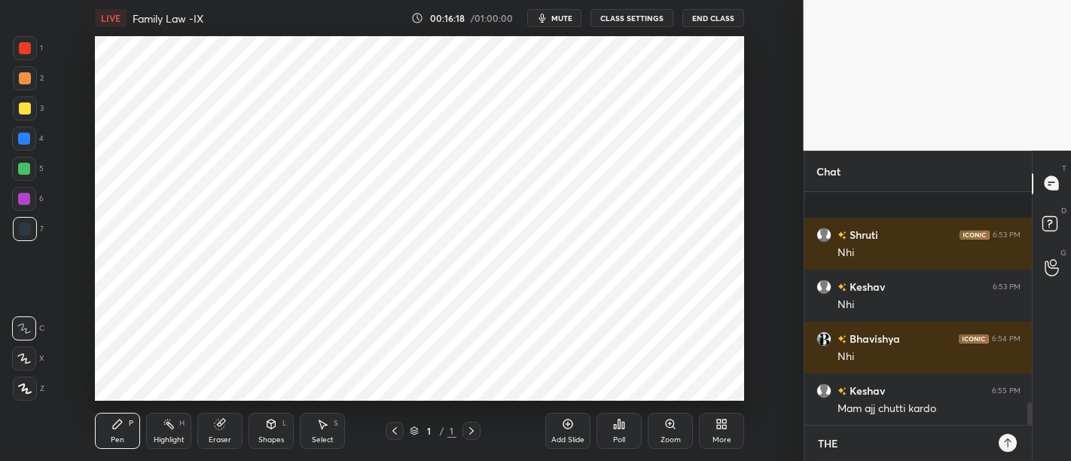
scroll to position [2178, 0]
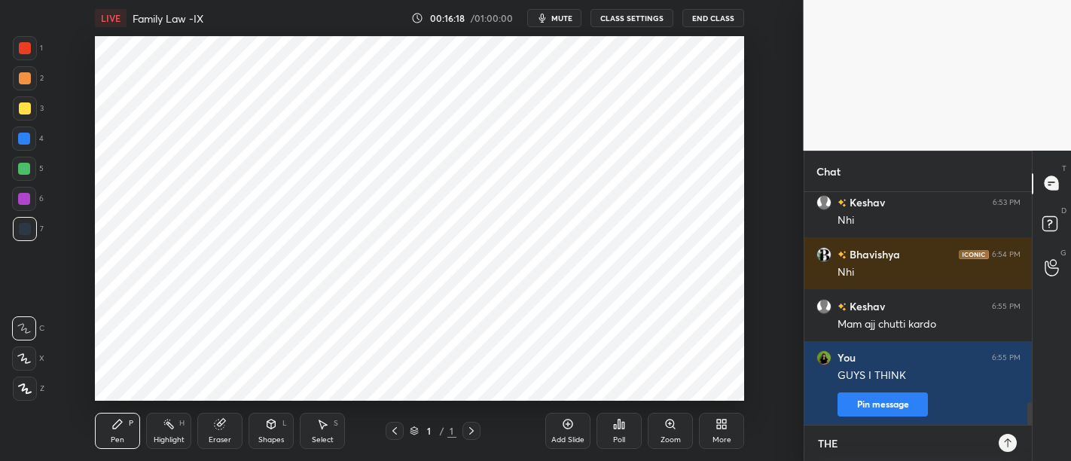
type textarea "THER"
type textarea "x"
type textarea "THERE"
type textarea "x"
type textarea "THERE"
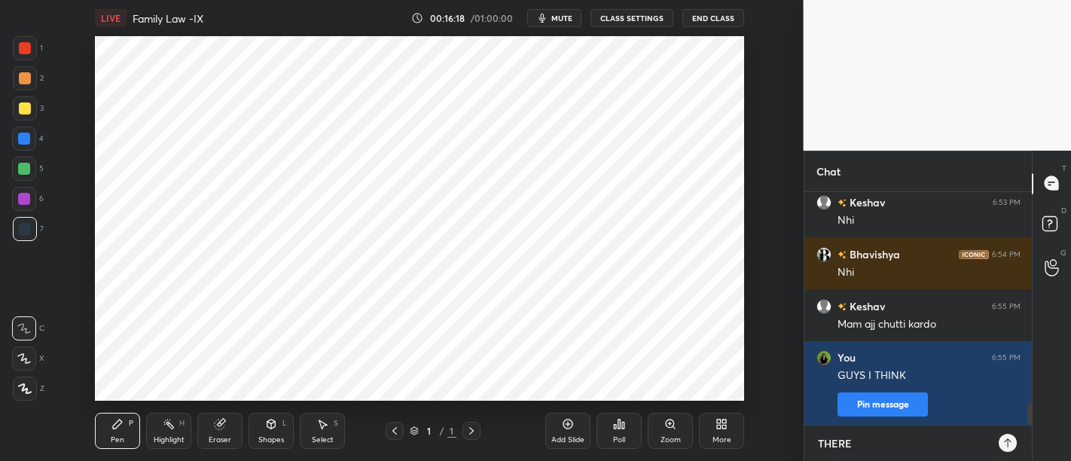
type textarea "x"
type textarea "THERE I"
type textarea "x"
type textarea "THERE IS"
type textarea "x"
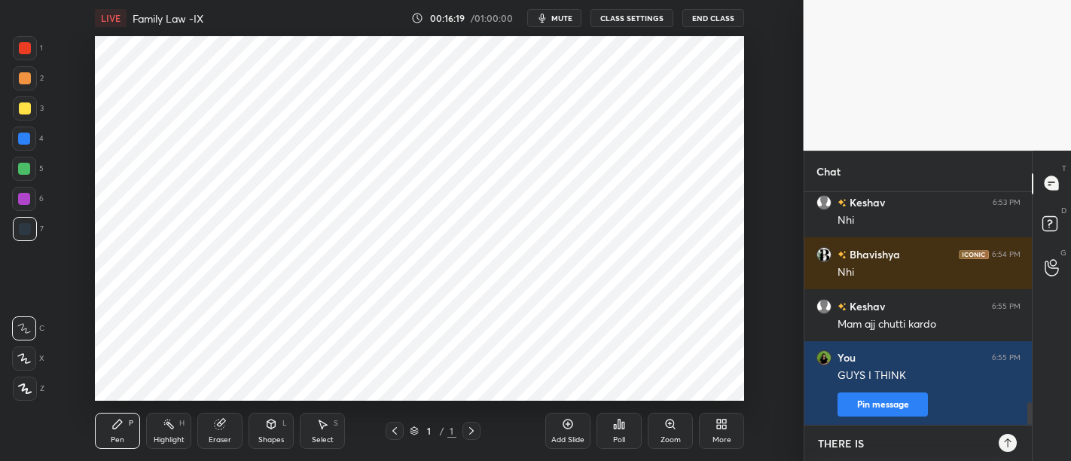
type textarea "THERE IS"
type textarea "x"
type textarea "THERE IS A"
type textarea "x"
type textarea "THERE IS AN"
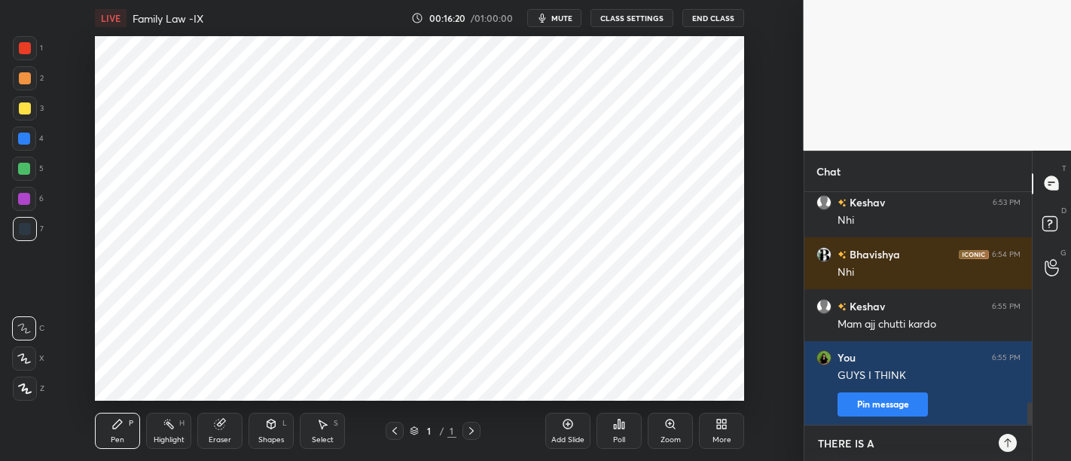
type textarea "x"
type textarea "THERE IS AN"
type textarea "x"
type textarea "THERE IS AN I"
type textarea "x"
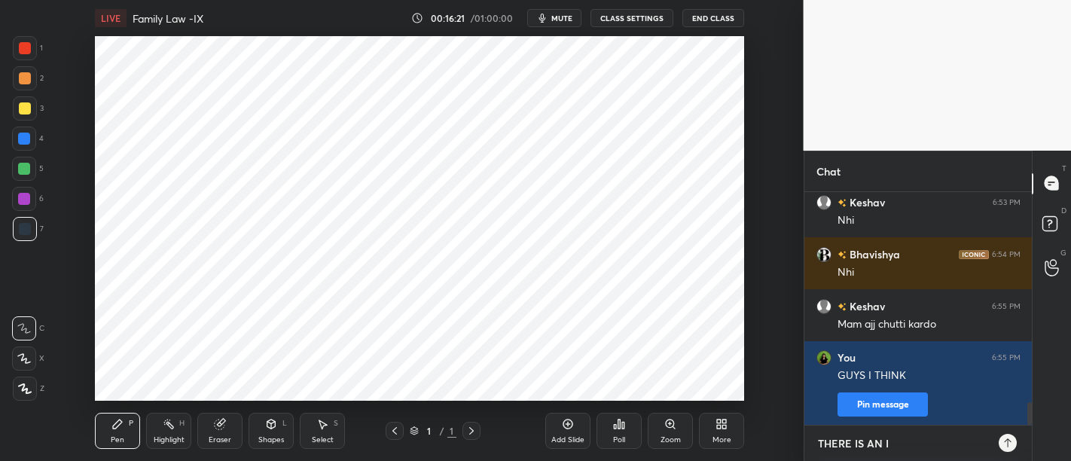
type textarea "THERE IS AN IS"
type textarea "x"
type textarea "THERE IS AN ISS"
type textarea "x"
type textarea "THERE IS AN ISSU"
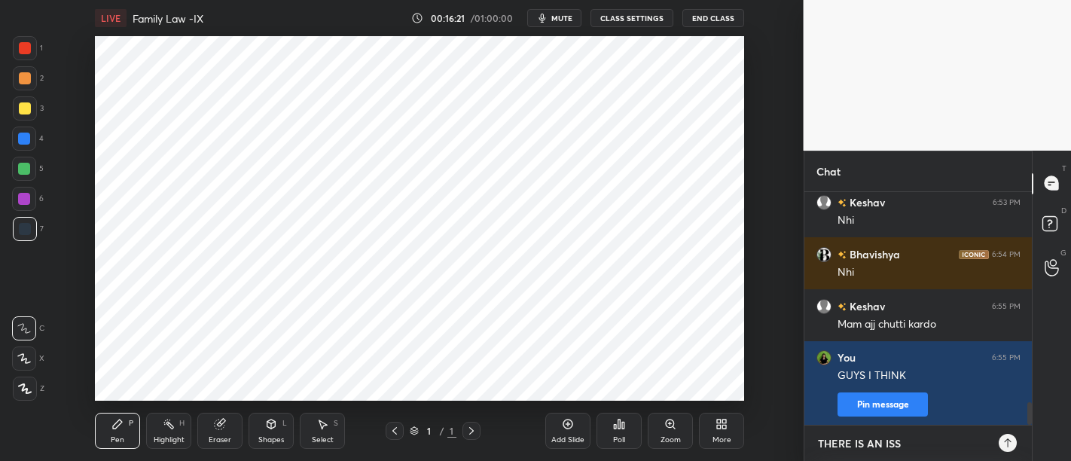
type textarea "x"
type textarea "THERE IS AN ISSUE"
type textarea "x"
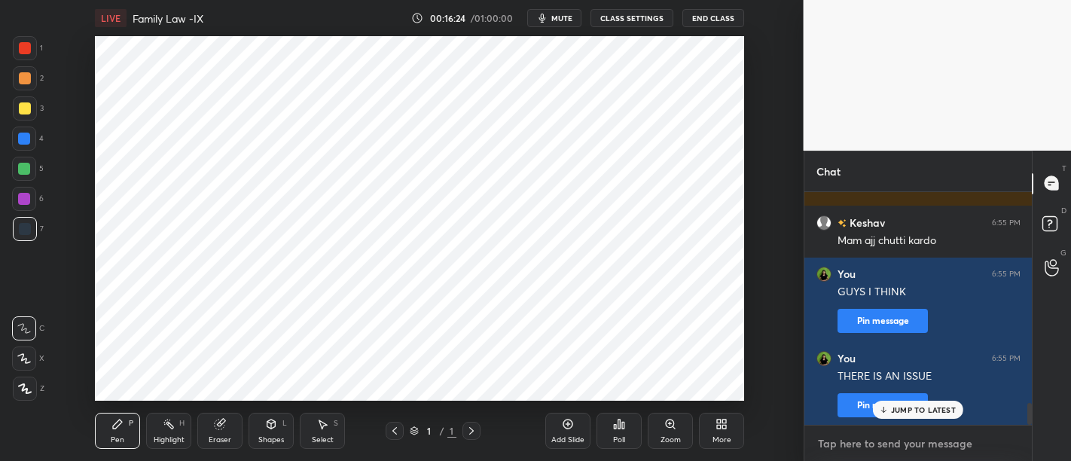
type textarea "Y"
type textarea "x"
type textarea "YE"
type textarea "x"
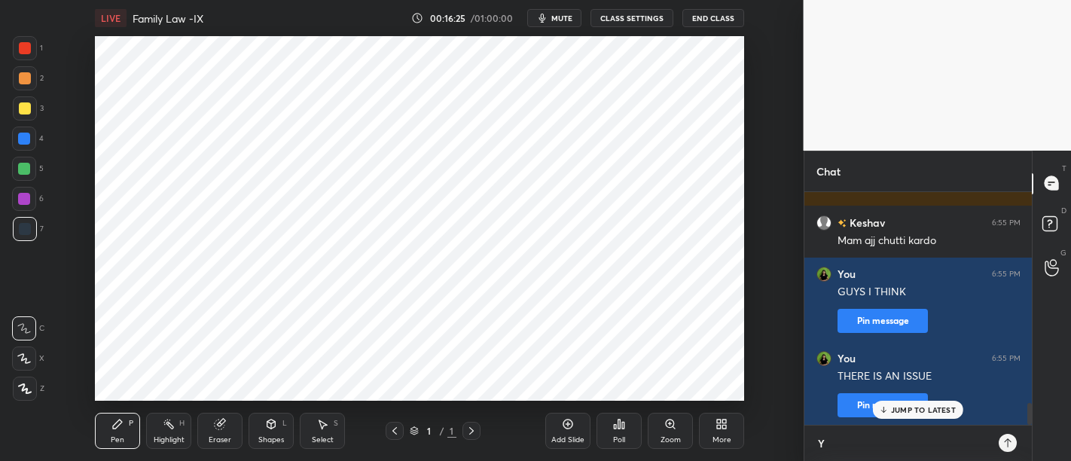
scroll to position [0, 0]
type textarea "YE"
type textarea "x"
type textarea "YE K"
type textarea "x"
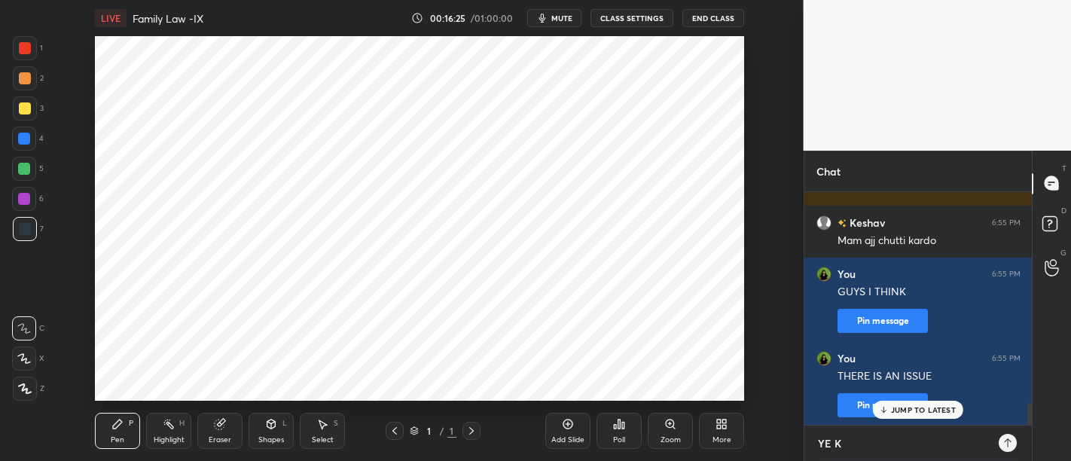
type textarea "YE KU"
type textarea "x"
type textarea "YE KUC"
type textarea "x"
type textarea "YE KUCH"
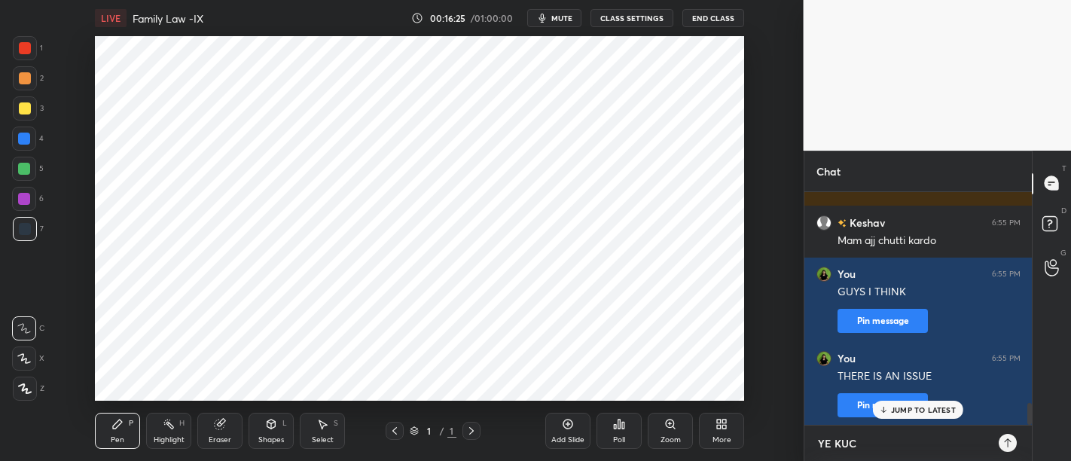
type textarea "x"
type textarea "YE KUCH"
type textarea "x"
type textarea "YE KUCH T"
type textarea "x"
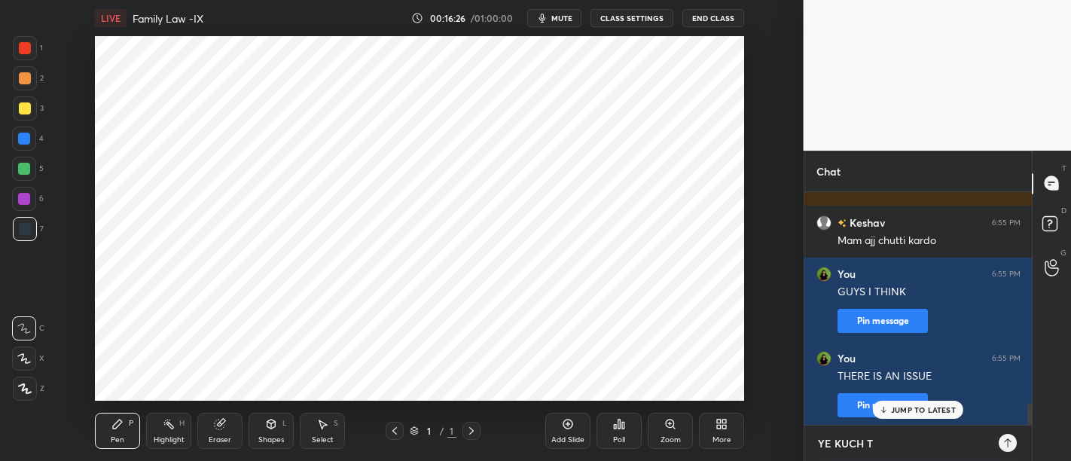
type textarea "YE KUCH TO"
type textarea "x"
type textarea "YE KUCH TO"
type textarea "x"
type textarea "YE KUCH TO T"
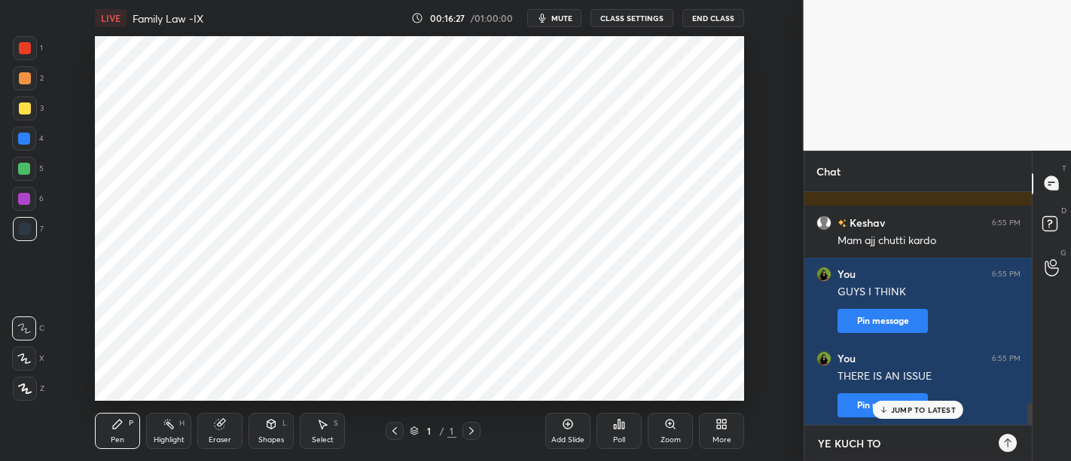
type textarea "x"
type textarea "YE KUCH TO TE"
type textarea "x"
type textarea "YE KUCH TO TEC"
type textarea "x"
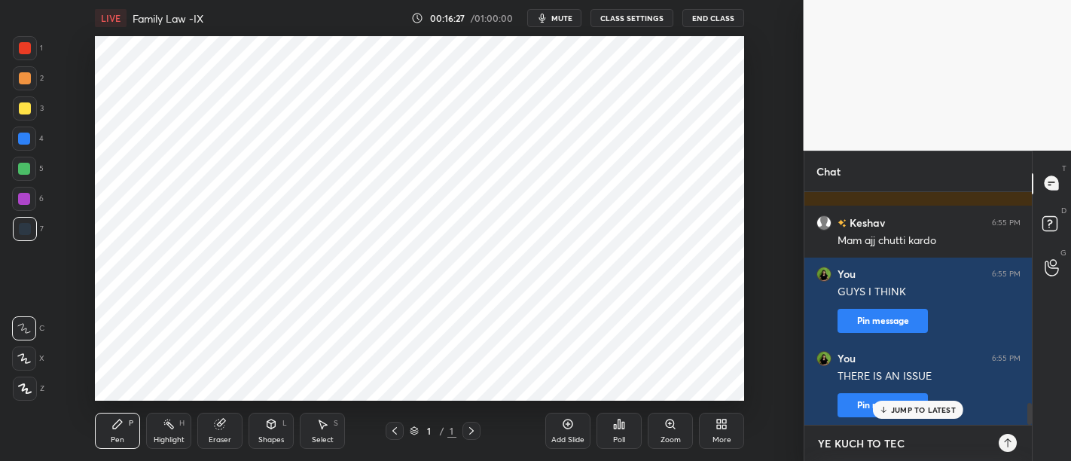
type textarea "YE KUCH TO TECH"
type textarea "x"
type textarea "YE KUCH TO TECHN"
type textarea "x"
type textarea "YE KUCH TO TECHNI"
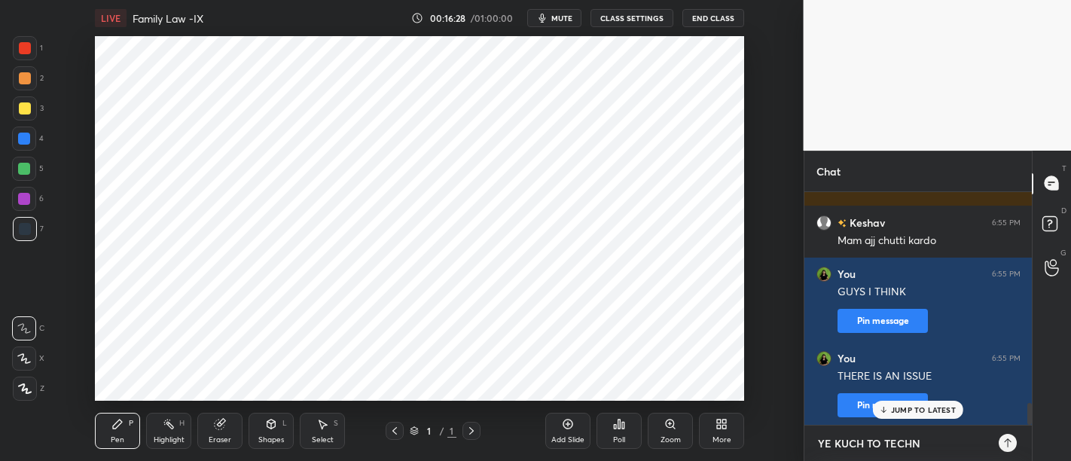
type textarea "x"
type textarea "YE KUCH TO TECHNIC"
type textarea "x"
type textarea "YE KUCH TO TECHNICA"
type textarea "x"
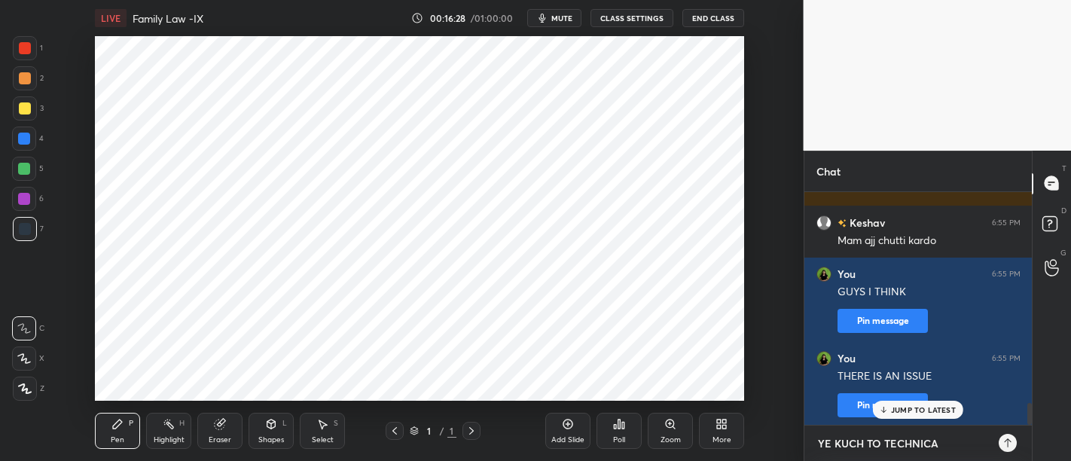
type textarea "YE KUCH TO TECHNICAL"
type textarea "x"
type textarea "YE KUCH TO TECHNICAL"
type textarea "x"
type textarea "YE KUCH TO TECHNICAL I"
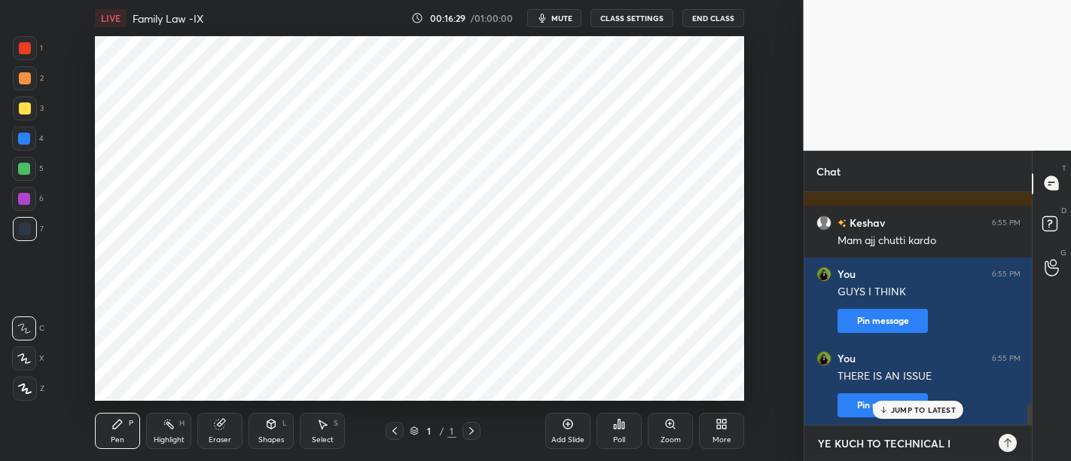
type textarea "x"
type textarea "YE KUCH TO TECHNICAL IS"
type textarea "x"
type textarea "YE KUCH TO TECHNICAL ISS"
type textarea "x"
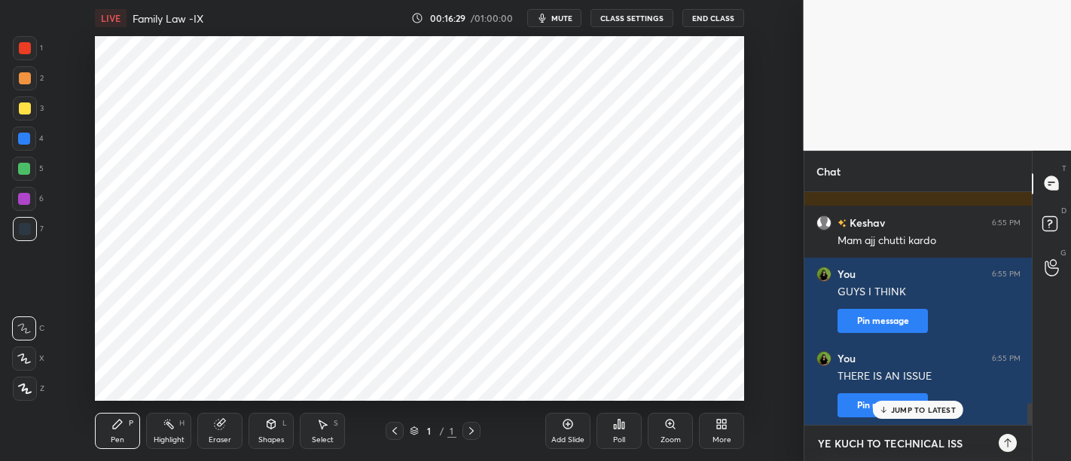
type textarea "YE KUCH TO TECHNICAL ISSU"
type textarea "x"
type textarea "YE KUCH TO TECHNICAL ISSUE"
type textarea "x"
type textarea "YE KUCH TO TECHNICAL ISSUE"
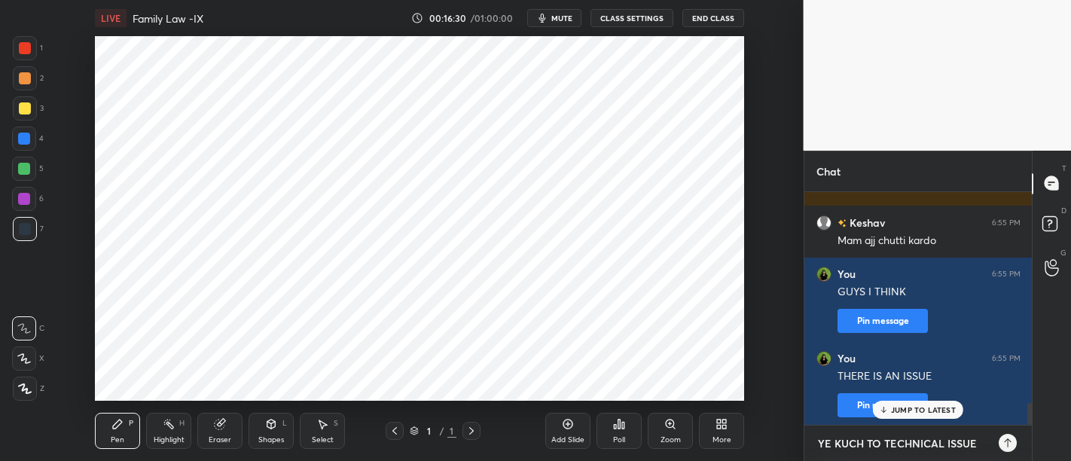
type textarea "x"
type textarea "YE KUCH TO TECHNICAL ISSUE H"
type textarea "x"
type textarea "YE KUCH TO TECHNICAL ISSUE HO"
type textarea "x"
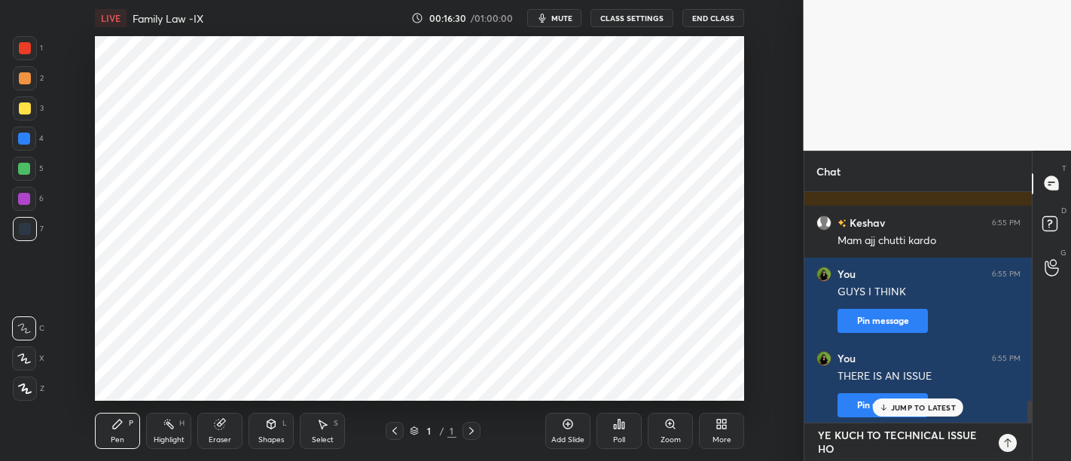
type textarea "YE KUCH TO TECHNICAL ISSUE HO"
type textarea "x"
type textarea "YE KUCH TO TECHNICAL ISSUE HO G"
type textarea "x"
type textarea "YE KUCH TO TECHNICAL ISSUE HO GY"
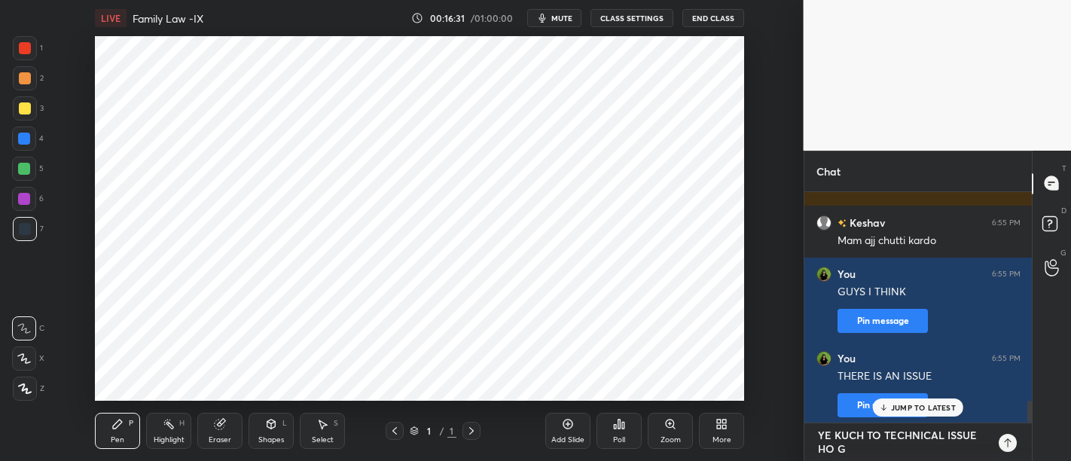
type textarea "x"
type textarea "YE KUCH TO TECHNICAL ISSUE HO GYA"
type textarea "x"
type textarea "YE KUCH TO TECHNICAL ISSUE HO GYA"
type textarea "x"
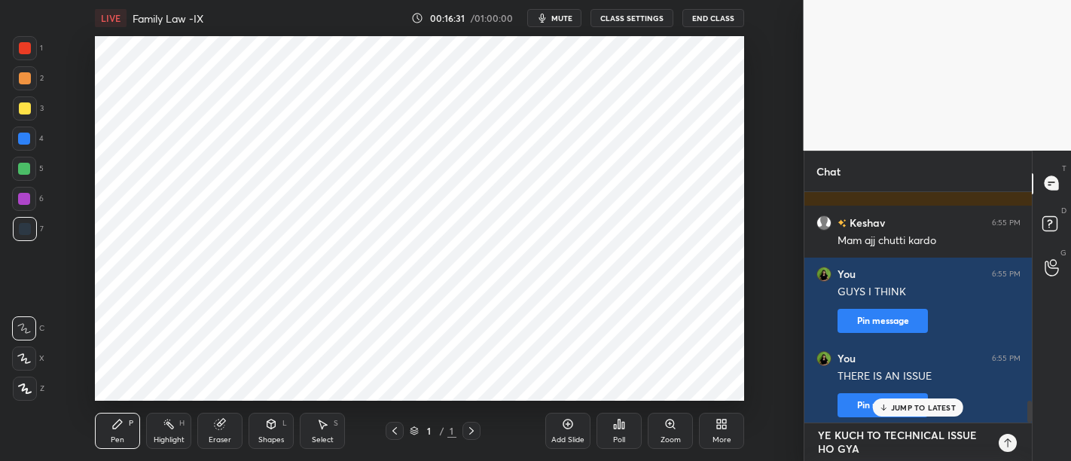
type textarea "YE KUCH TO TECHNICAL ISSUE HO GYA H"
type textarea "x"
type textarea "YE KUCH TO TECHNICAL ISSUE HO GYA HA"
type textarea "x"
type textarea "YE KUCH TO TECHNICAL ISSUE HO GYA HAI"
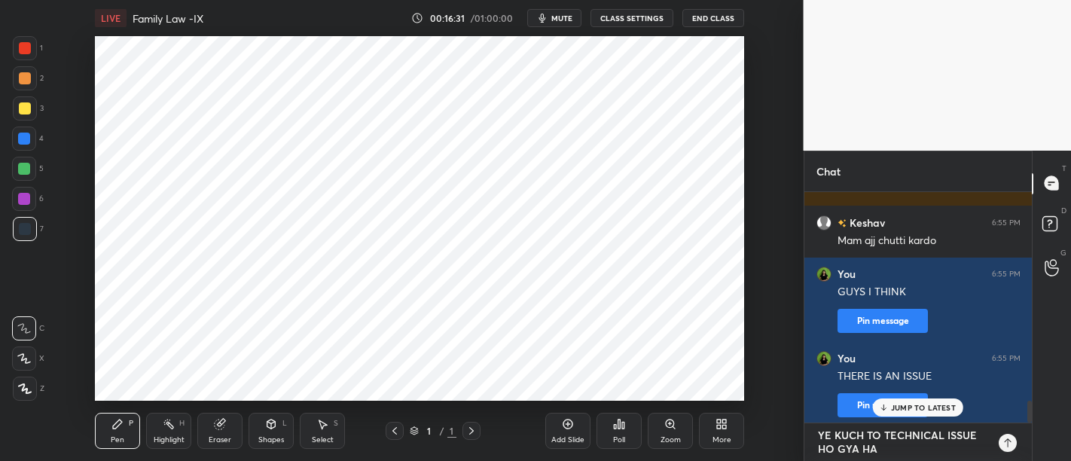
type textarea "x"
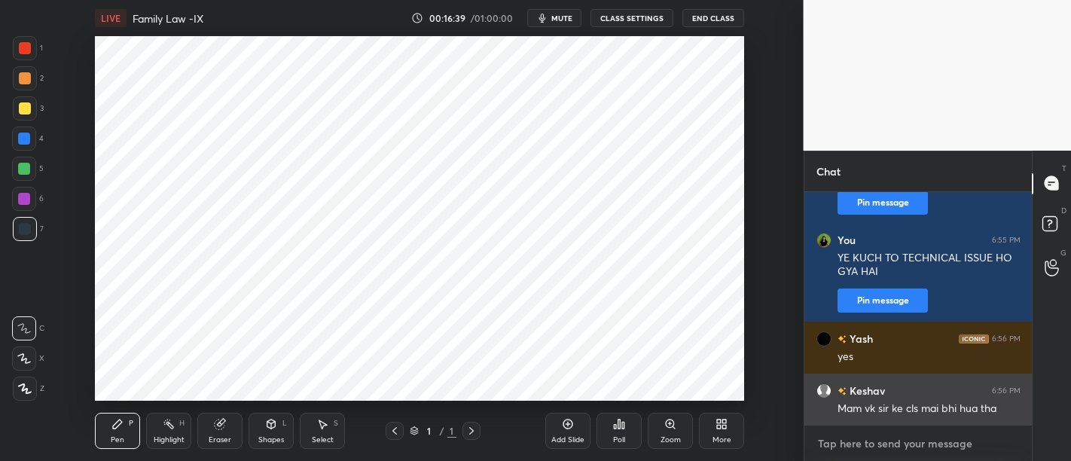
type textarea "F"
type textarea "x"
type textarea "FI"
type textarea "x"
type textarea "FIR"
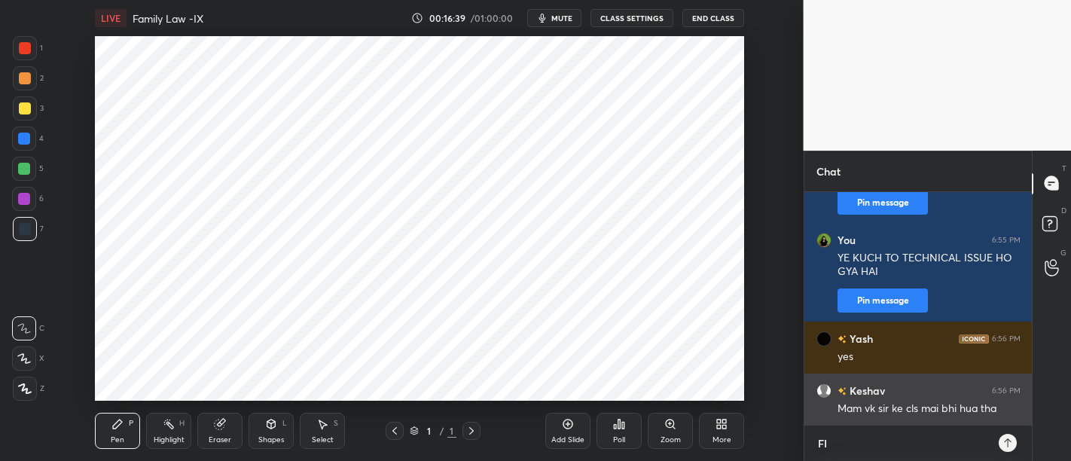
type textarea "x"
type textarea "FIR"
type textarea "x"
type textarea "FIR S"
type textarea "x"
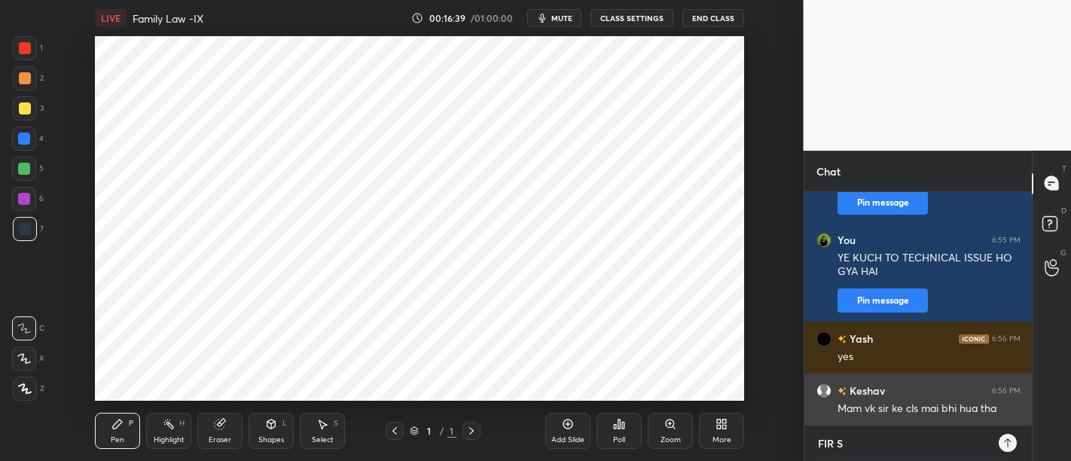
type textarea "FIR SI"
type textarea "x"
type textarea "FIR SIR"
type textarea "x"
type textarea "FIR SIR"
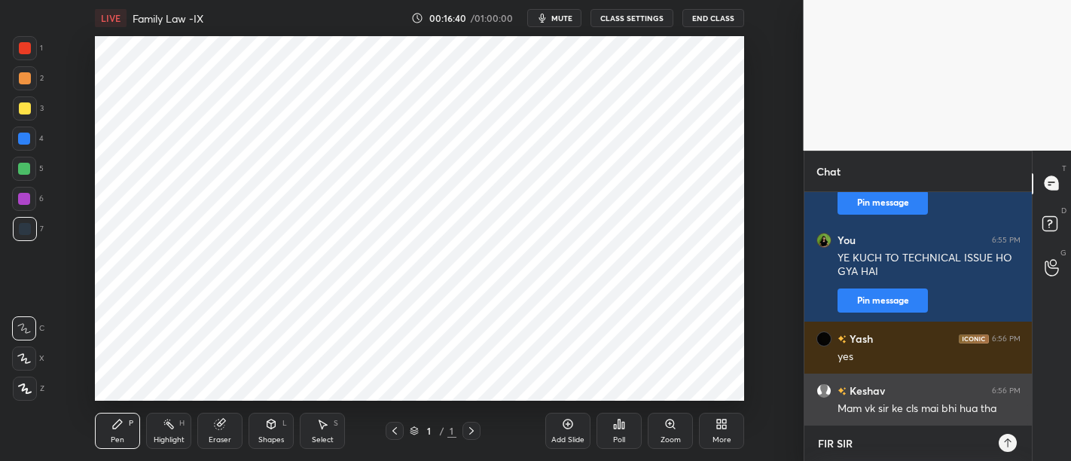
type textarea "x"
type textarea "FIR SIR N"
type textarea "x"
type textarea "FIR SIR NE"
type textarea "x"
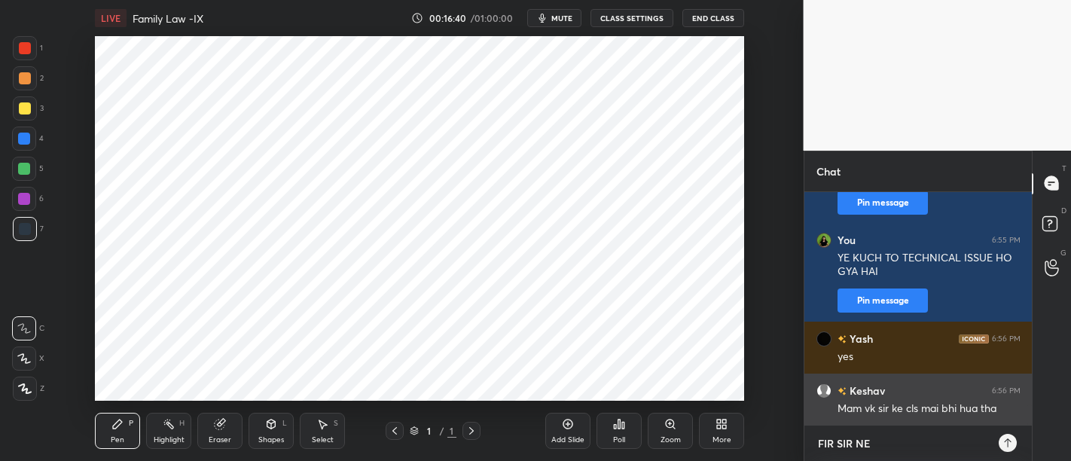
type textarea "FIR SIR NE"
type textarea "x"
type textarea "FIR SIR NE K"
type textarea "x"
type textarea "FIR SIR NE KY"
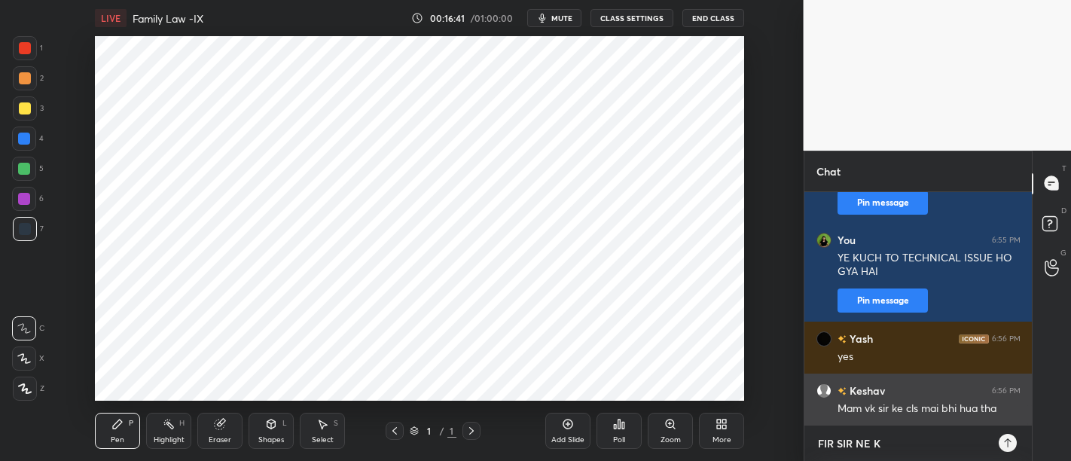
type textarea "x"
type textarea "FIR SIR NE KY"
type textarea "x"
type textarea "FIR SIR NE KY"
type textarea "x"
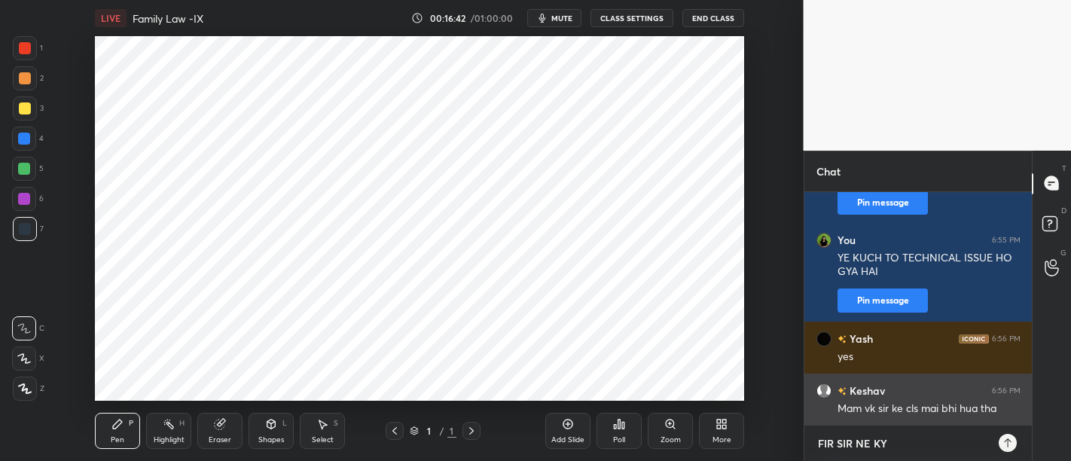
type textarea "FIR SIR NE KYA"
type textarea "x"
type textarea "FIR SIR NE KYA"
type textarea "x"
type textarea "FIR SIR NE KYA K"
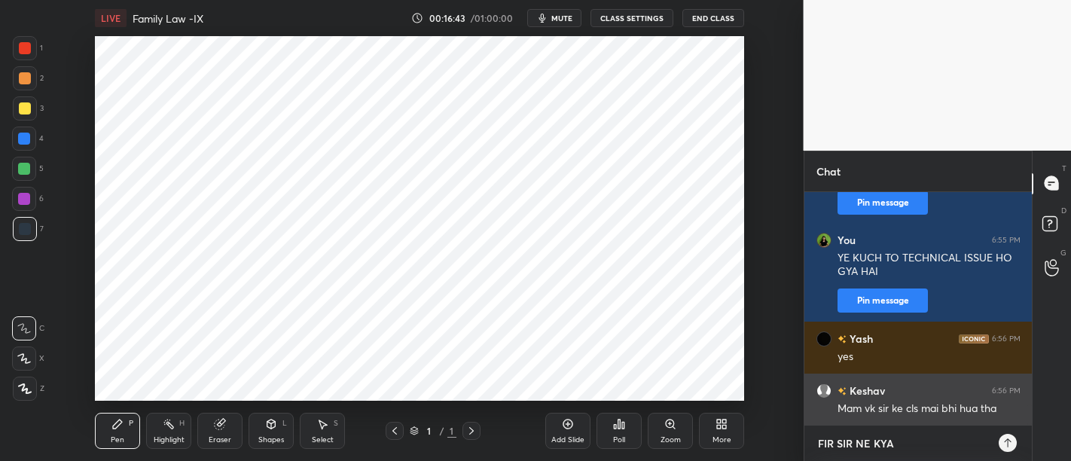
type textarea "x"
type textarea "FIR SIR NE KYA KI"
type textarea "x"
type textarea "FIR SIR NE KYA KIA"
type textarea "x"
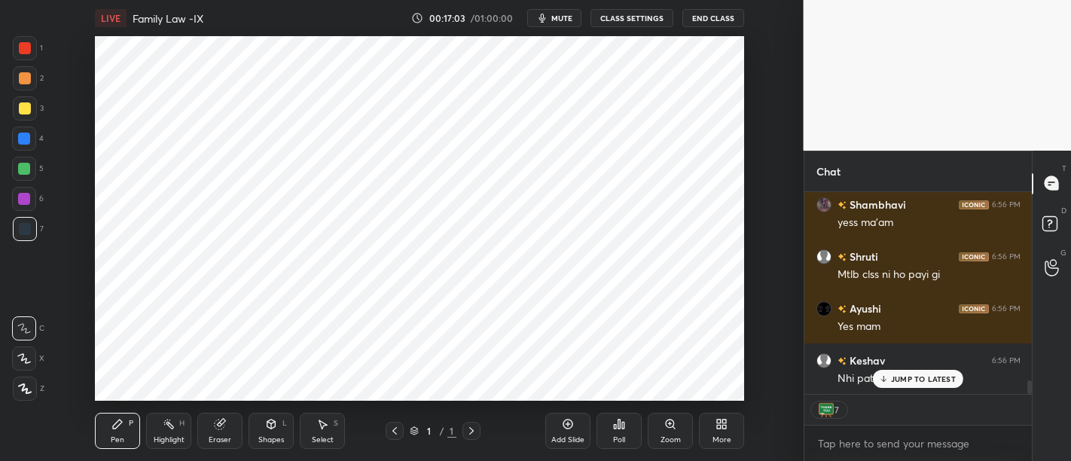
click at [908, 377] on p "JUMP TO LATEST" at bounding box center [923, 378] width 65 height 9
type textarea "x"
click at [877, 449] on textarea at bounding box center [919, 444] width 204 height 24
type textarea "T"
type textarea "x"
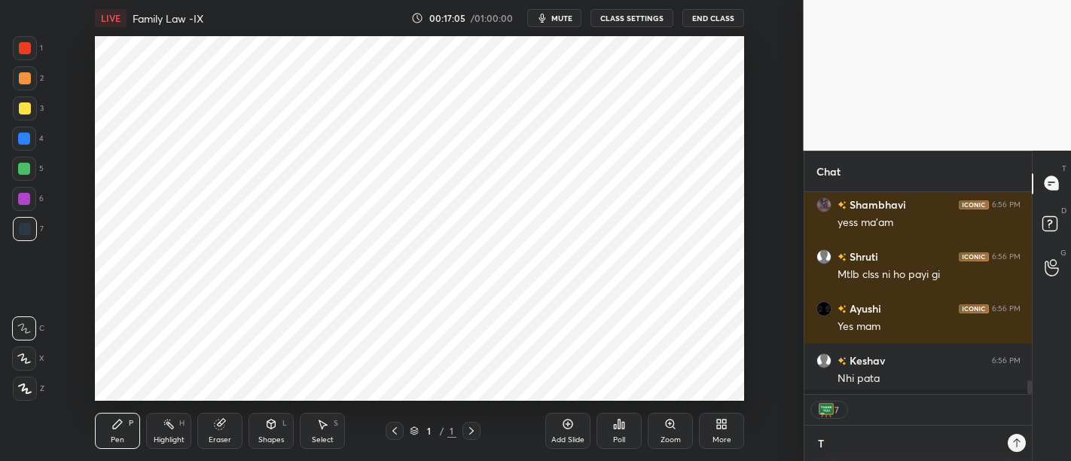
type textarea "TH"
type textarea "x"
type textarea "THI"
type textarea "x"
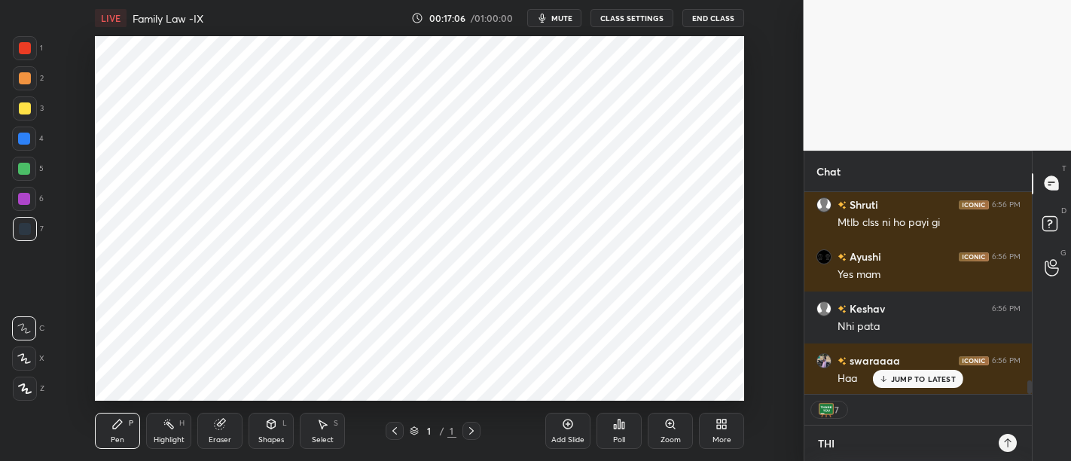
type textarea "THIK"
type textarea "x"
type textarea "THIK"
type textarea "x"
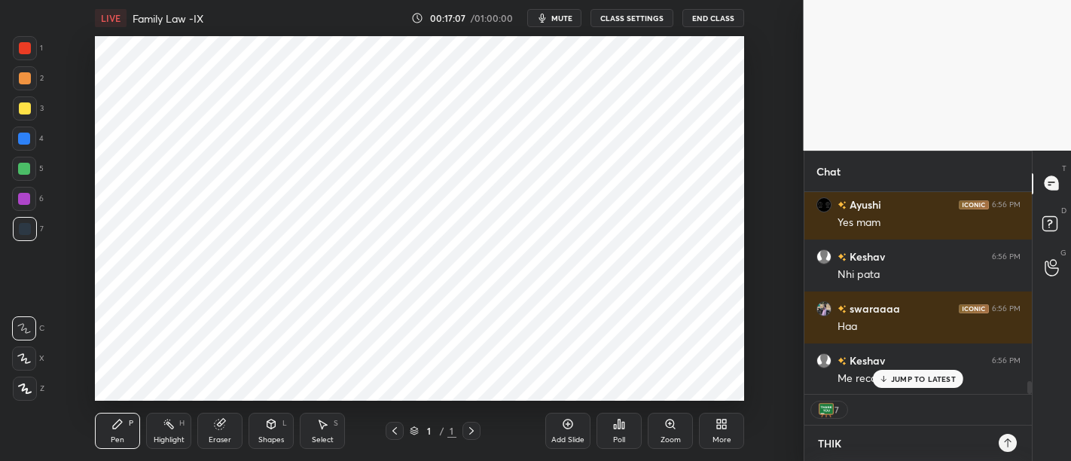
type textarea "THIK H"
type textarea "x"
type textarea "THIK HO"
type textarea "x"
type textarea "THIK HO"
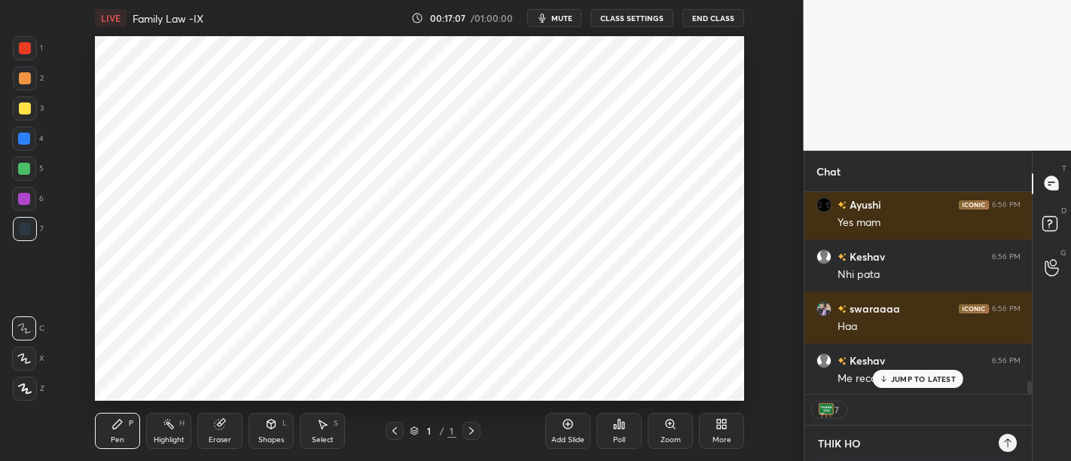
type textarea "x"
type textarea "THIK HO G"
type textarea "x"
type textarea "THIK HO GY"
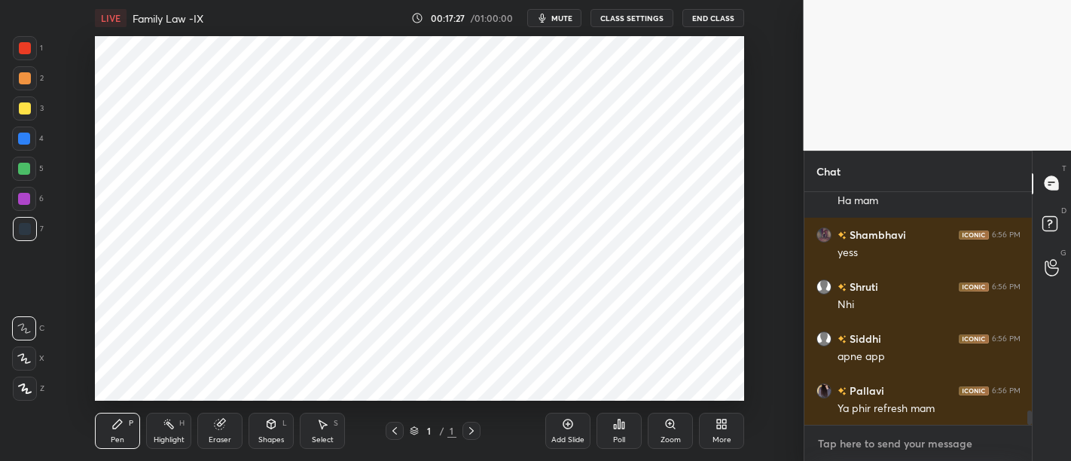
click at [847, 449] on textarea at bounding box center [919, 444] width 204 height 24
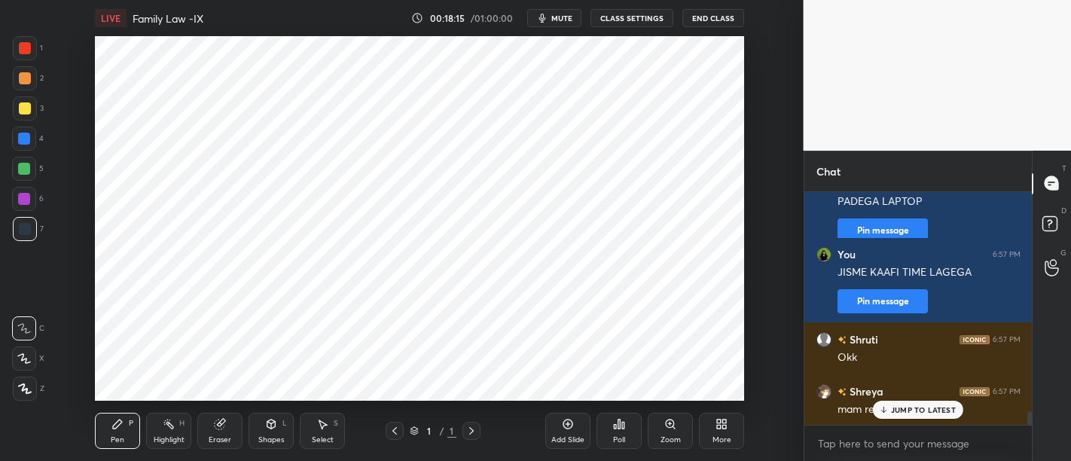
click at [900, 412] on p "JUMP TO LATEST" at bounding box center [923, 409] width 65 height 9
click at [868, 442] on textarea at bounding box center [919, 444] width 204 height 24
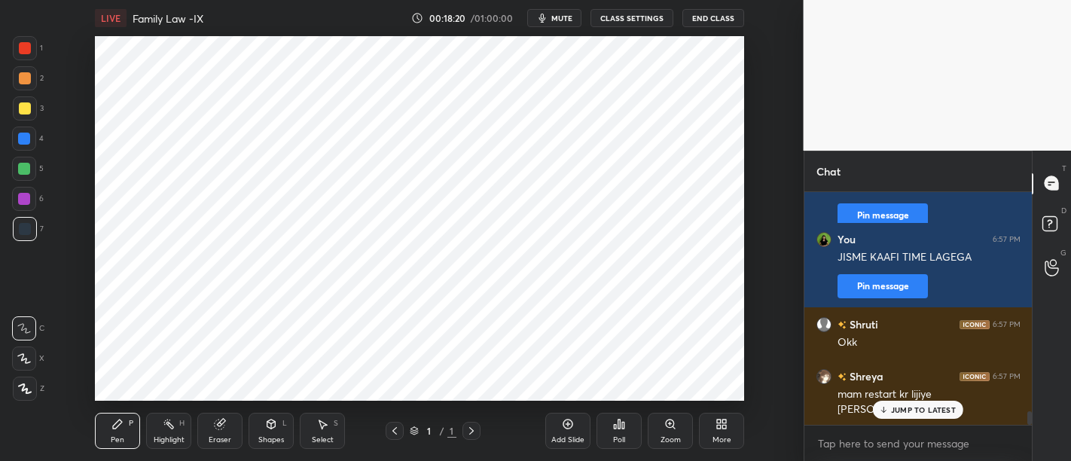
click at [902, 418] on div "JUMP TO LATEST" at bounding box center [918, 410] width 90 height 18
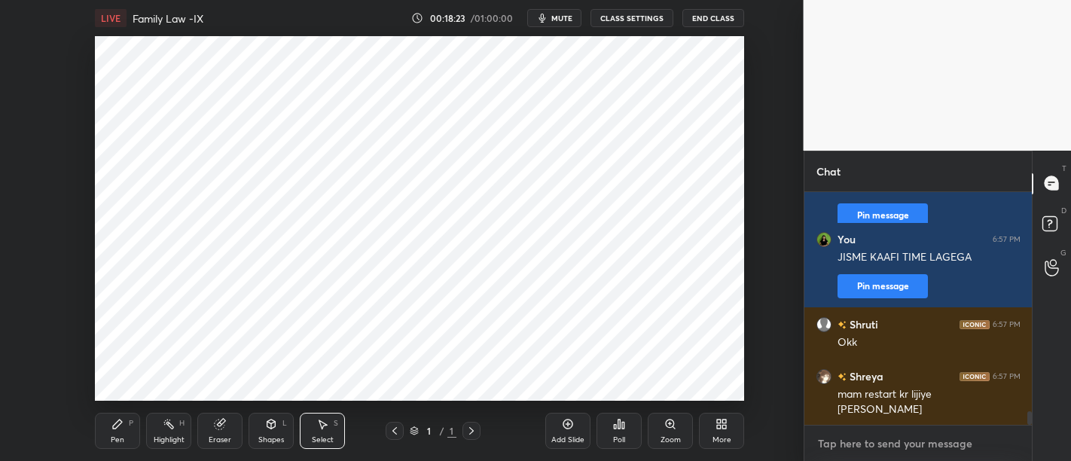
click at [869, 451] on textarea at bounding box center [919, 444] width 204 height 24
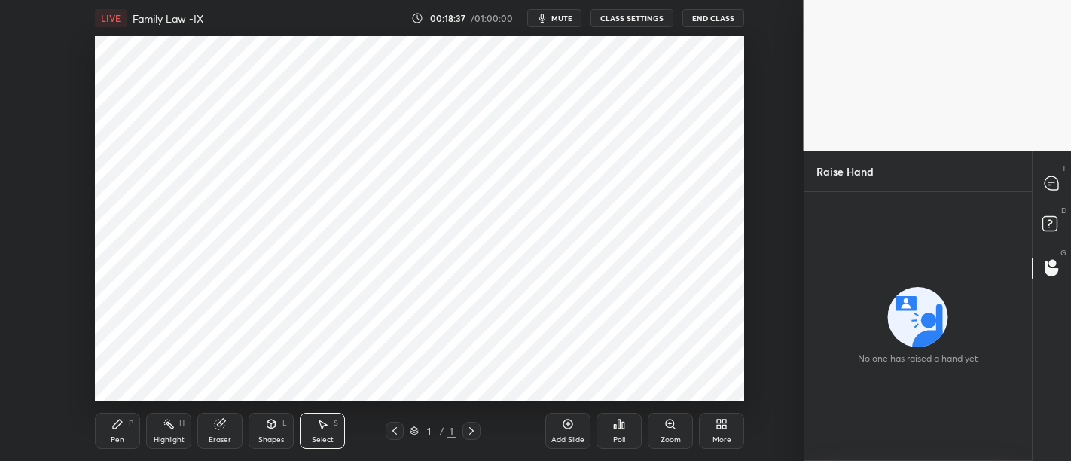
click at [856, 457] on div "Enable hand raising Enable raise hand to speak to learners. Once enabled, chat …" at bounding box center [919, 326] width 228 height 270
click at [779, 361] on div "0 ° Undo Copy Duplicate Duplicate to new slide Delete Setting up your live clas…" at bounding box center [420, 218] width 744 height 365
click at [1059, 192] on div at bounding box center [1053, 183] width 30 height 27
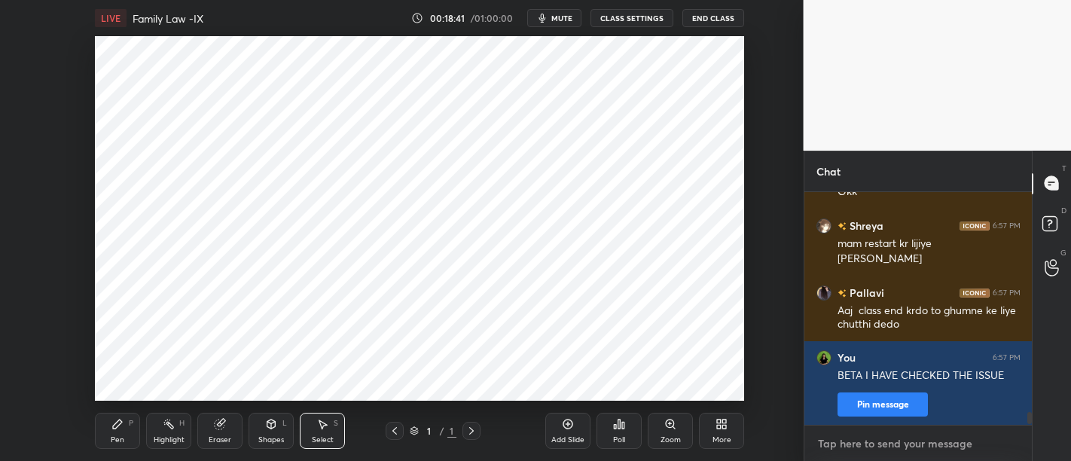
click at [870, 444] on textarea at bounding box center [919, 444] width 204 height 24
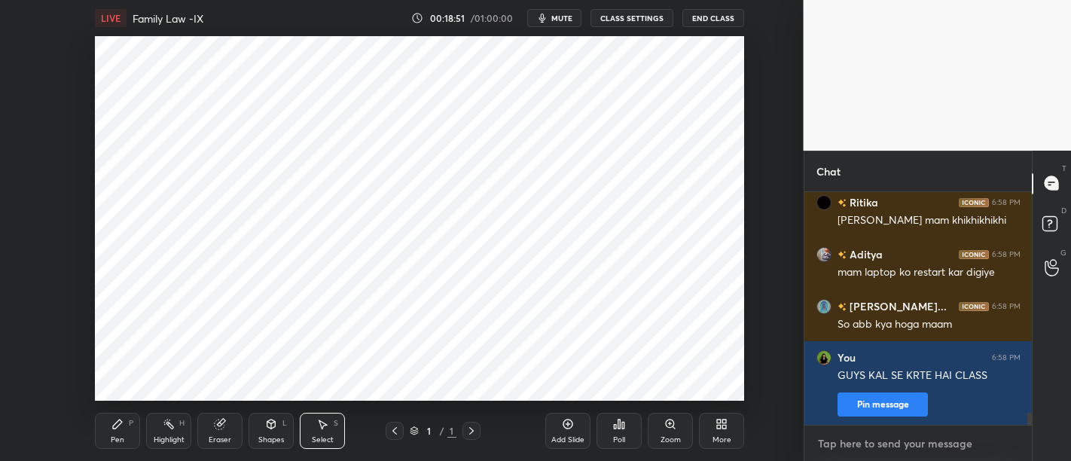
click at [882, 455] on textarea at bounding box center [919, 444] width 204 height 24
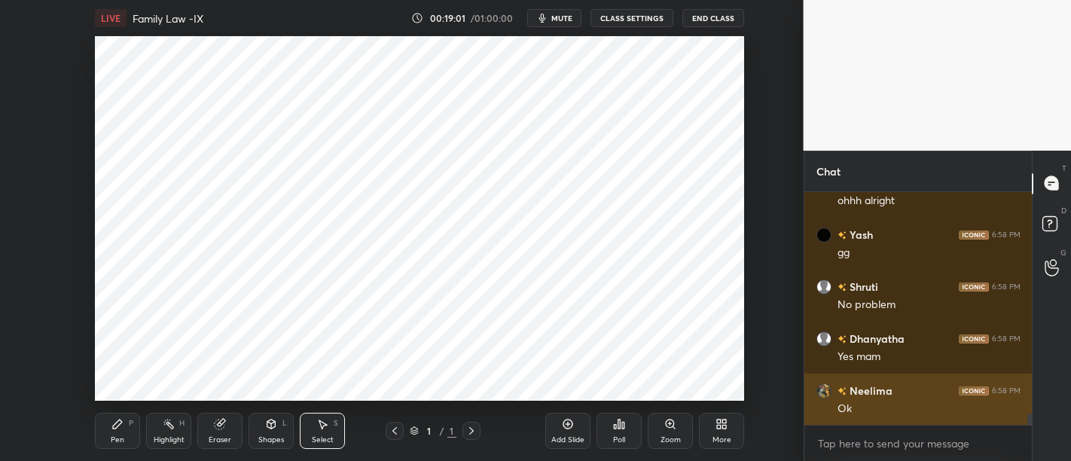
click at [934, 411] on div "Ok" at bounding box center [929, 409] width 183 height 15
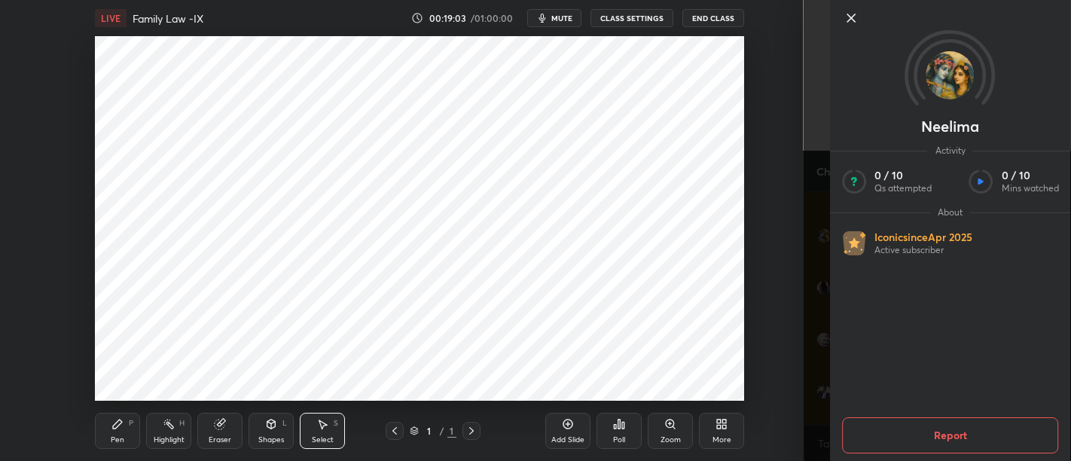
click at [856, 14] on icon at bounding box center [851, 18] width 18 height 18
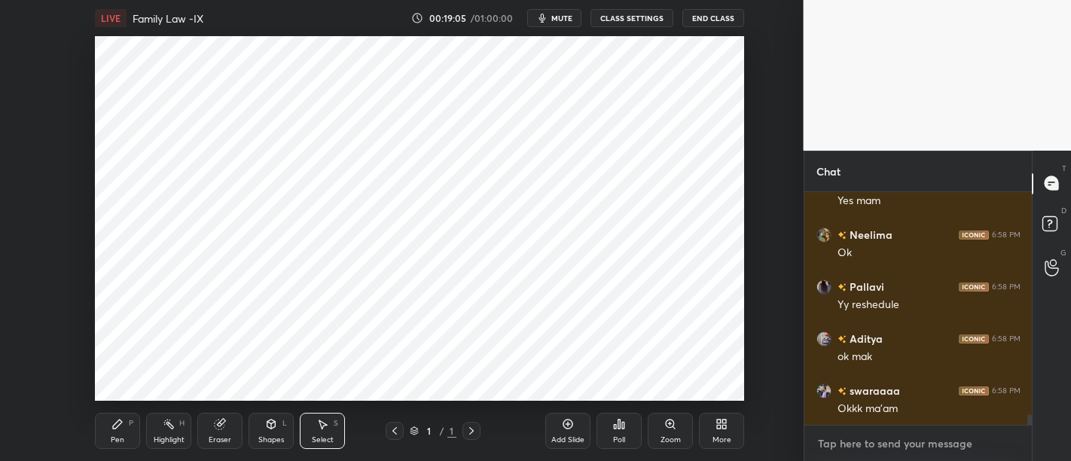
click at [859, 447] on textarea at bounding box center [919, 444] width 204 height 24
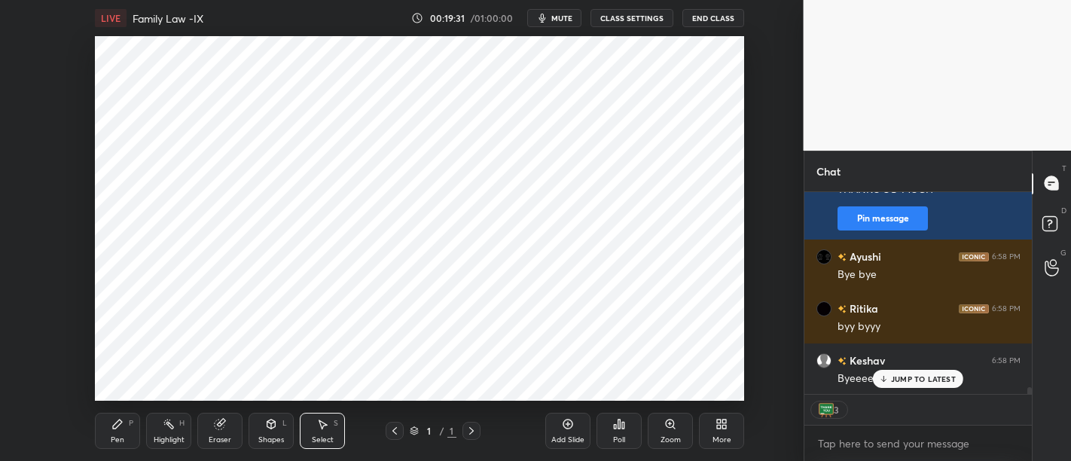
click at [921, 377] on p "JUMP TO LATEST" at bounding box center [923, 378] width 65 height 9
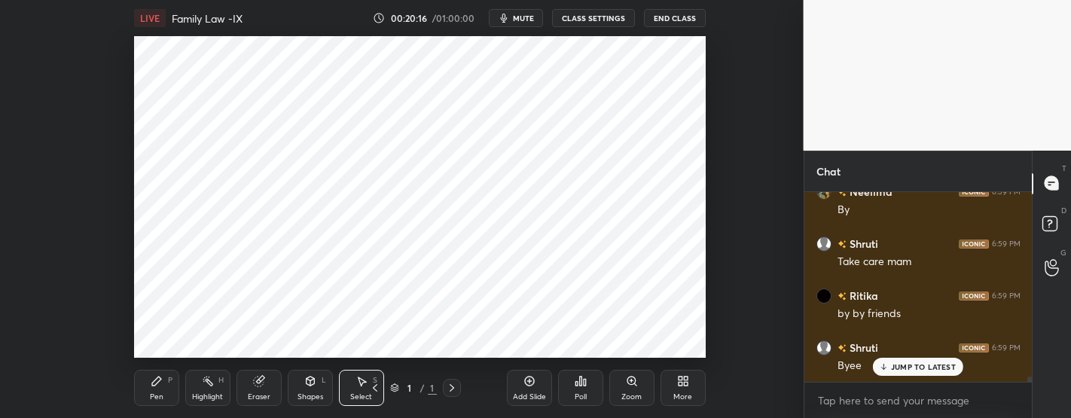
click at [941, 367] on p "JUMP TO LATEST" at bounding box center [923, 366] width 65 height 9
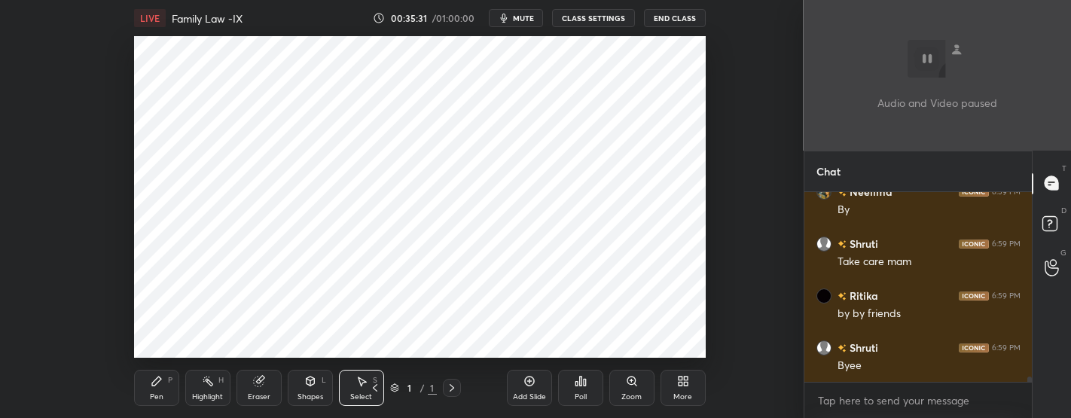
scroll to position [6297, 0]
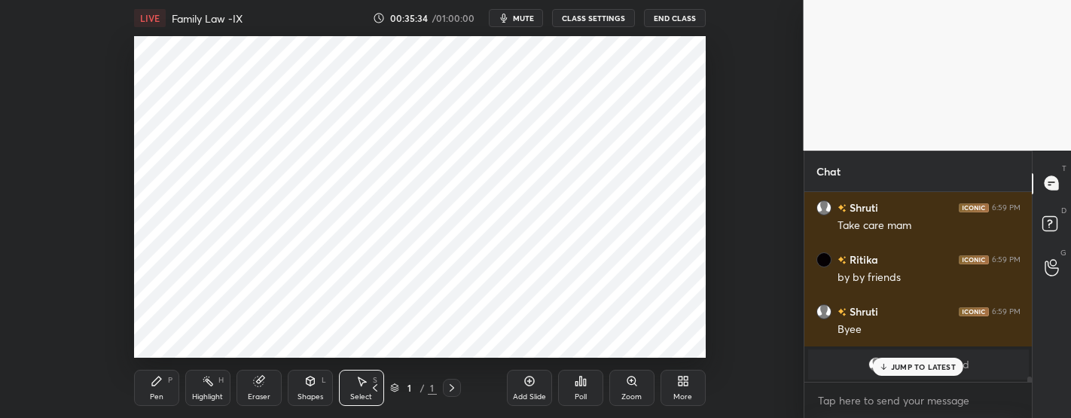
click at [909, 368] on p "JUMP TO LATEST" at bounding box center [923, 366] width 65 height 9
click at [931, 365] on p "JUMP TO LATEST" at bounding box center [923, 366] width 65 height 9
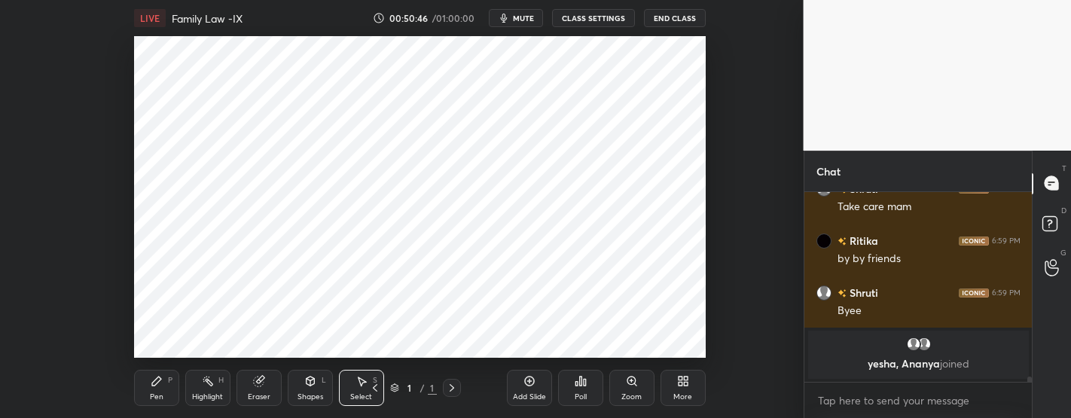
click at [674, 18] on button "End Class" at bounding box center [675, 18] width 62 height 18
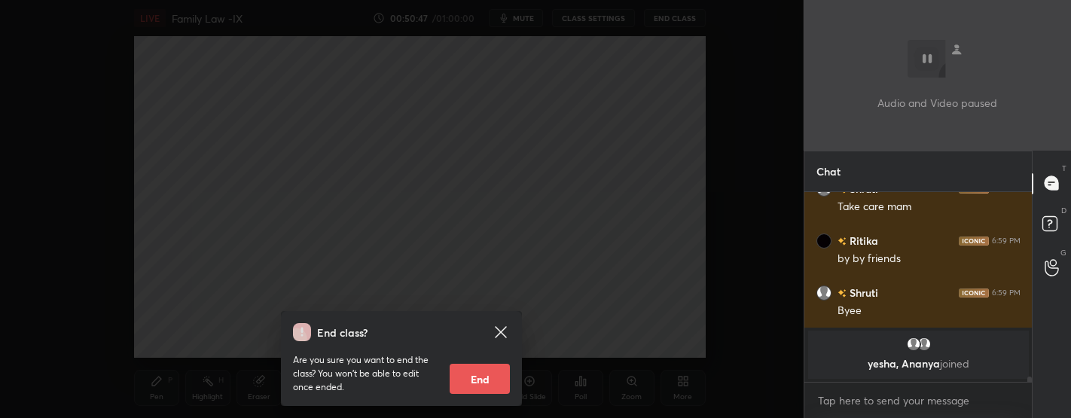
click at [484, 376] on button "End" at bounding box center [480, 379] width 60 height 30
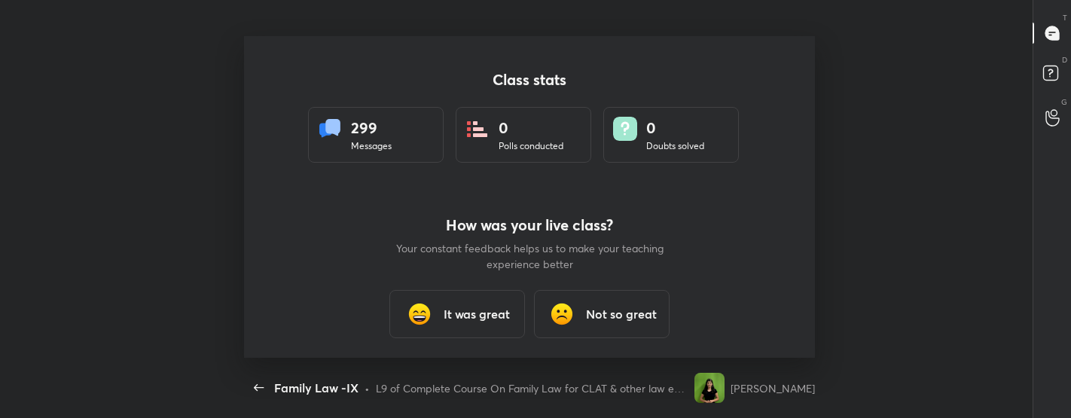
scroll to position [75027, 74290]
